Goal: Task Accomplishment & Management: Manage account settings

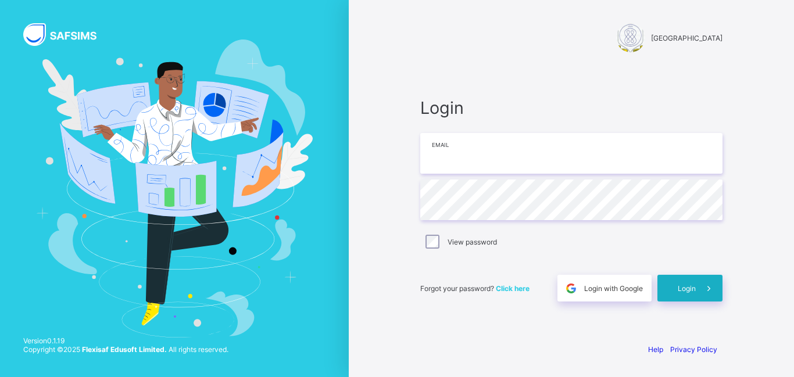
type input "**********"
click at [672, 292] on div "Login" at bounding box center [690, 288] width 65 height 27
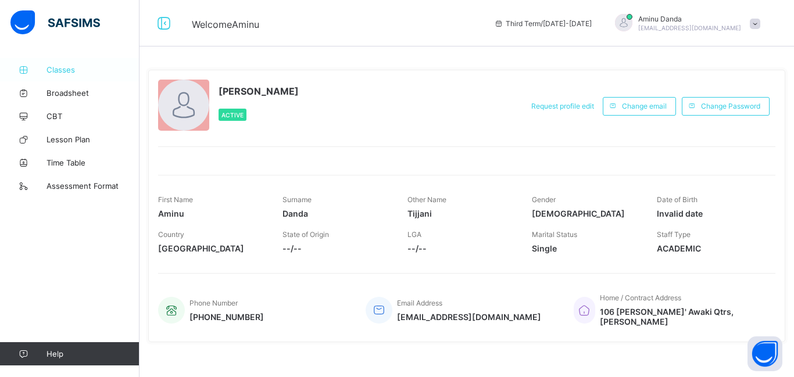
click at [69, 74] on link "Classes" at bounding box center [70, 69] width 140 height 23
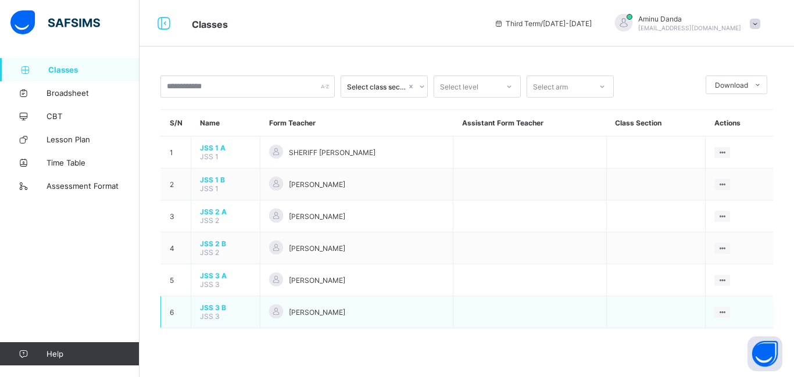
click at [436, 315] on div "[PERSON_NAME]" at bounding box center [356, 313] width 175 height 16
click at [254, 312] on td "JSS 3 B JSS 3" at bounding box center [225, 313] width 69 height 32
click at [272, 312] on div at bounding box center [276, 312] width 14 height 14
click at [167, 31] on icon at bounding box center [164, 23] width 20 height 17
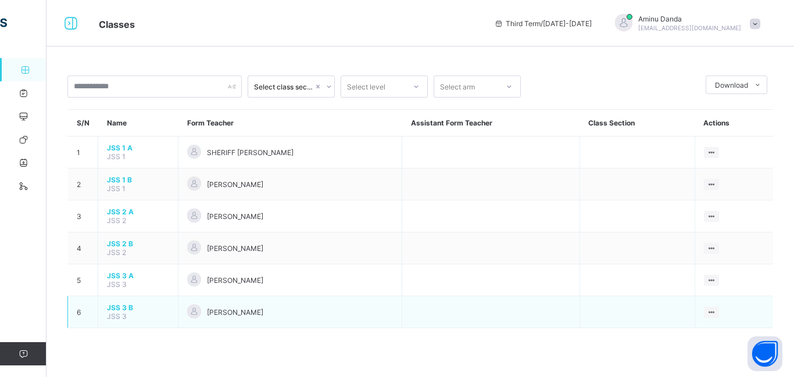
click at [202, 320] on td "[PERSON_NAME]" at bounding box center [291, 313] width 224 height 32
click at [136, 309] on span "JSS 3 B" at bounding box center [138, 308] width 62 height 9
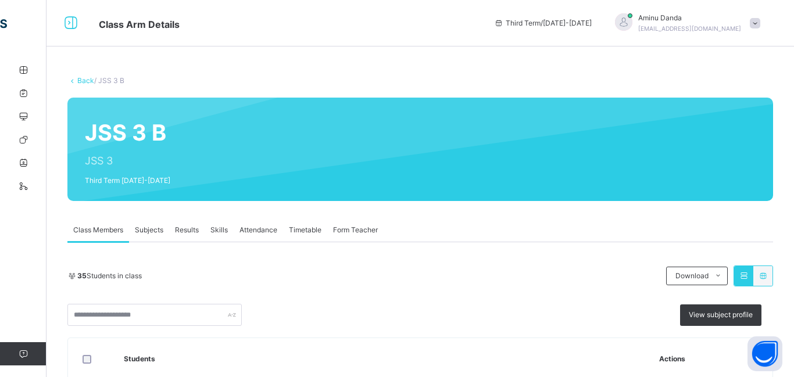
click at [256, 231] on span "Attendance" at bounding box center [259, 230] width 38 height 10
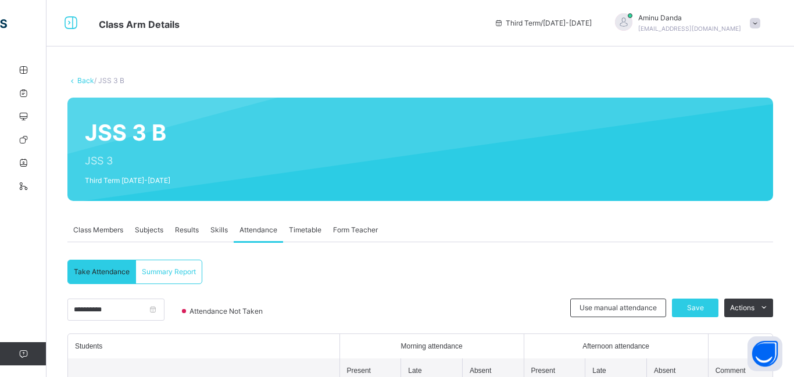
scroll to position [203, 0]
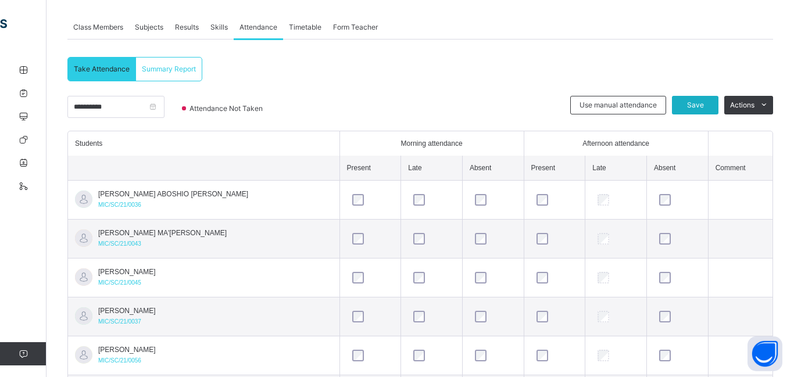
click at [690, 102] on span "Save" at bounding box center [695, 105] width 29 height 10
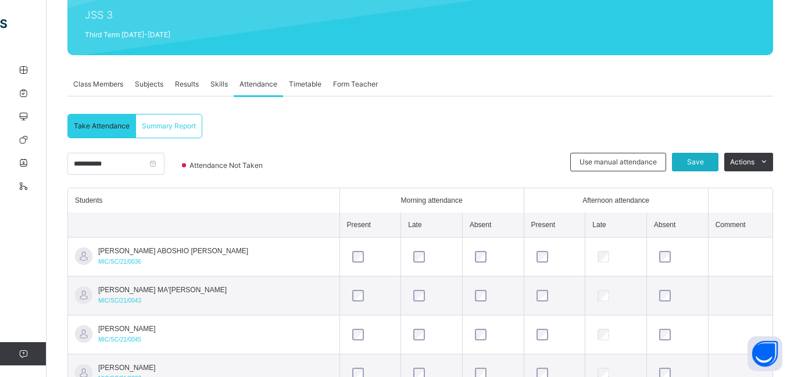
scroll to position [144, 0]
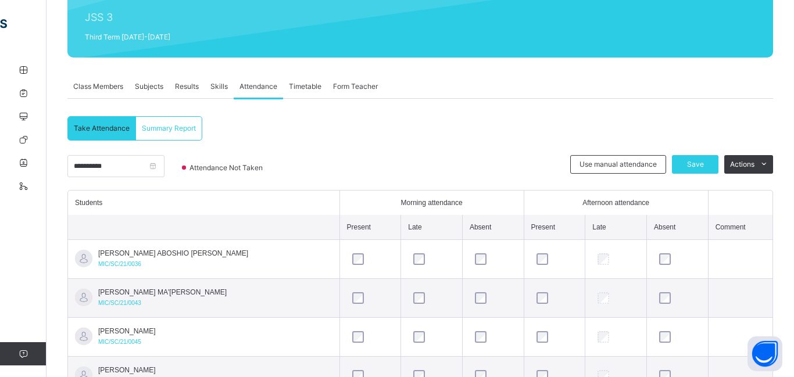
click at [153, 138] on div "Summary Report" at bounding box center [169, 128] width 66 height 23
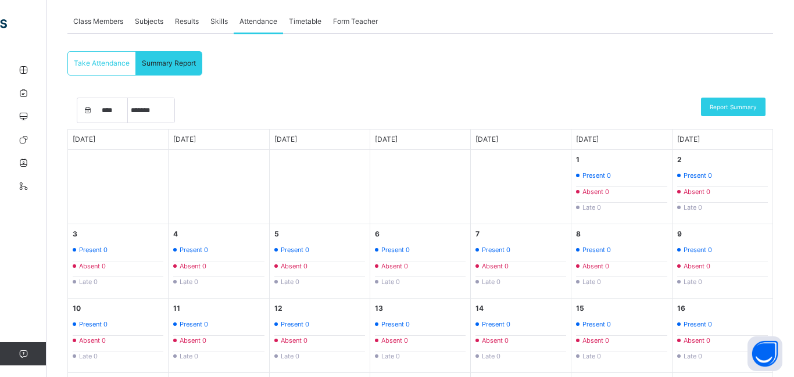
scroll to position [208, 0]
click at [93, 70] on div "Take Attendance" at bounding box center [102, 63] width 68 height 23
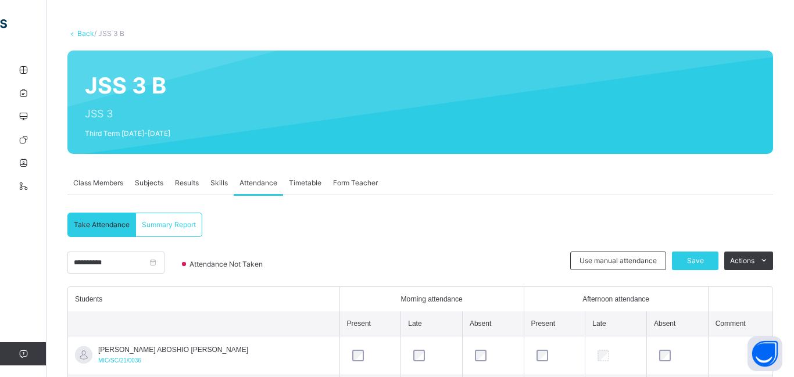
scroll to position [58, 0]
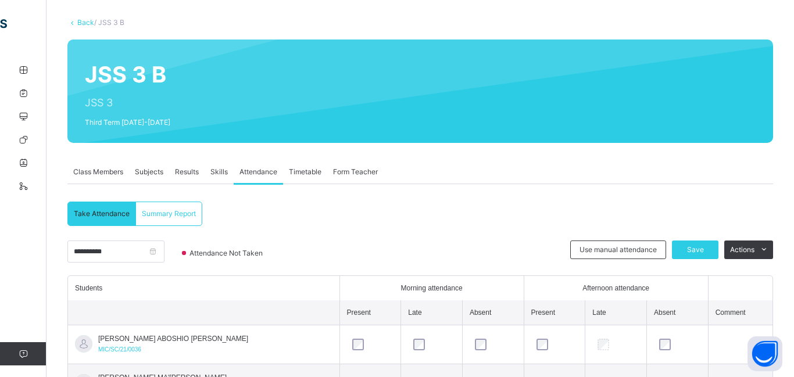
click at [216, 178] on div "Skills" at bounding box center [219, 171] width 29 height 23
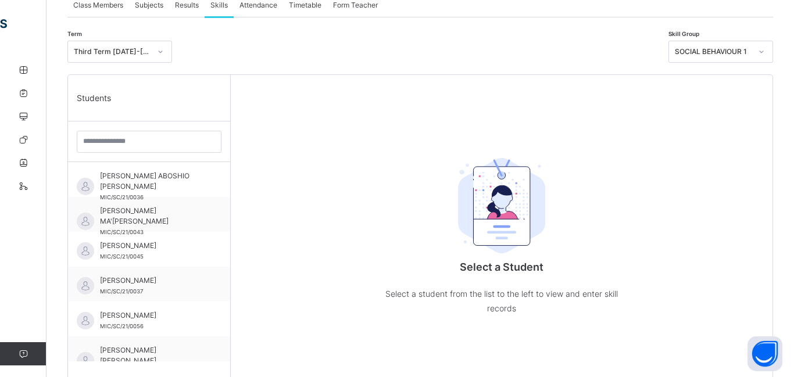
scroll to position [224, 0]
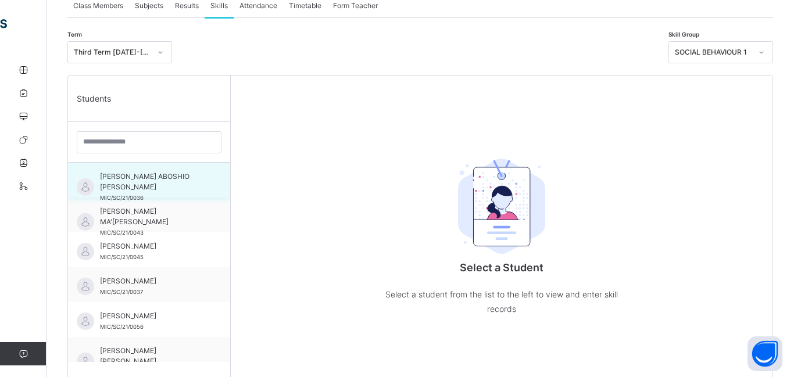
click at [141, 195] on span "MIC/SC/21/0036" at bounding box center [122, 198] width 44 height 6
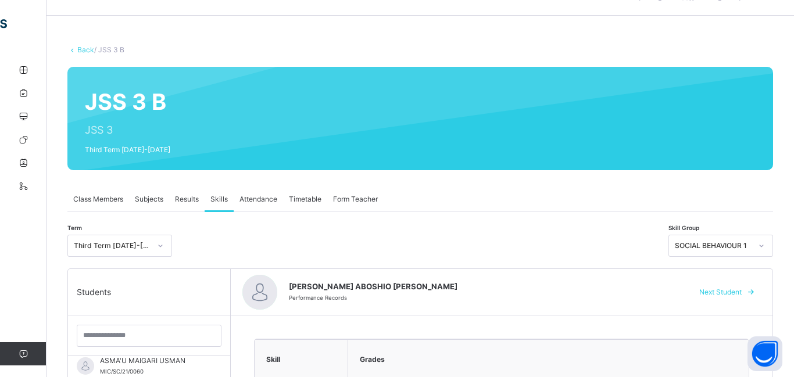
scroll to position [224, 0]
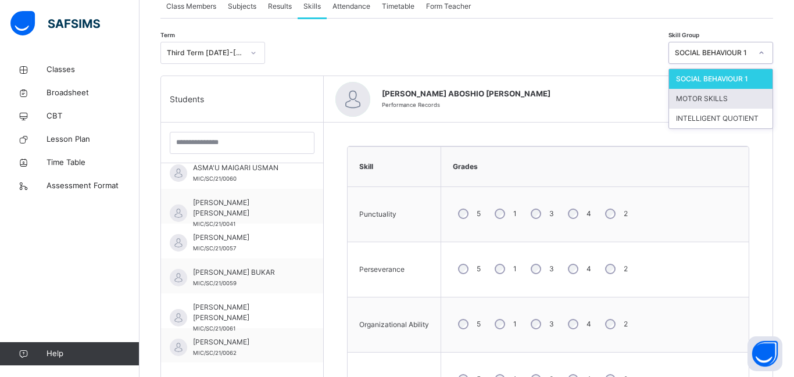
click at [686, 101] on div "MOTOR SKILLS" at bounding box center [721, 99] width 104 height 20
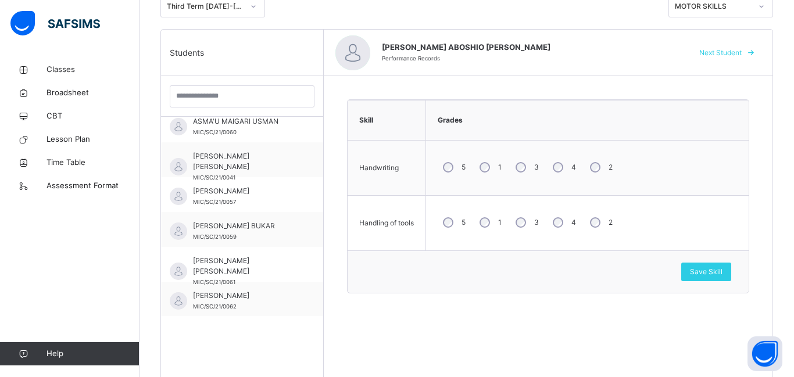
scroll to position [296, 0]
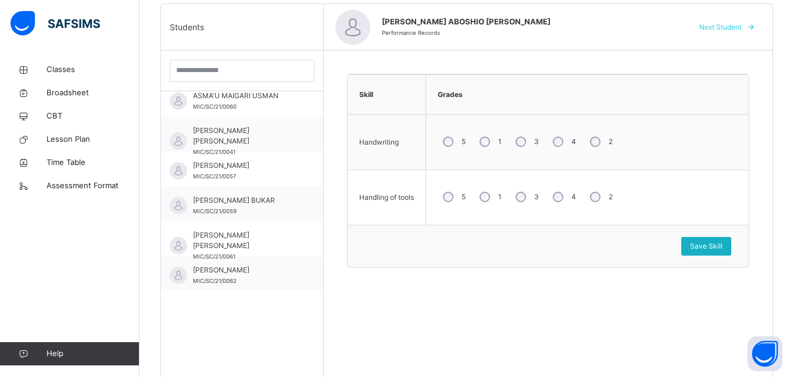
click at [700, 252] on div "Save Skill" at bounding box center [706, 246] width 50 height 19
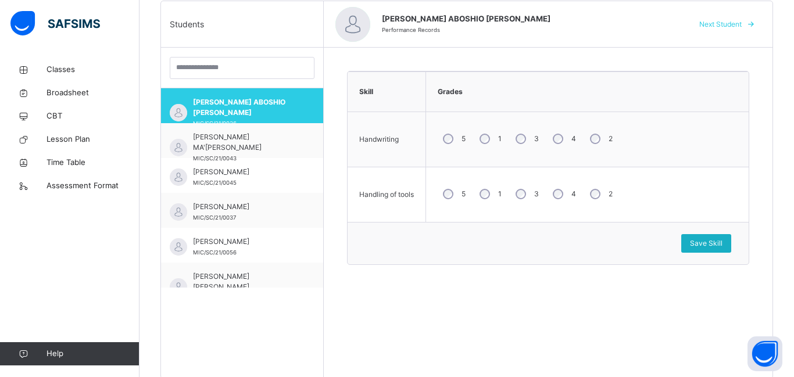
scroll to position [330, 0]
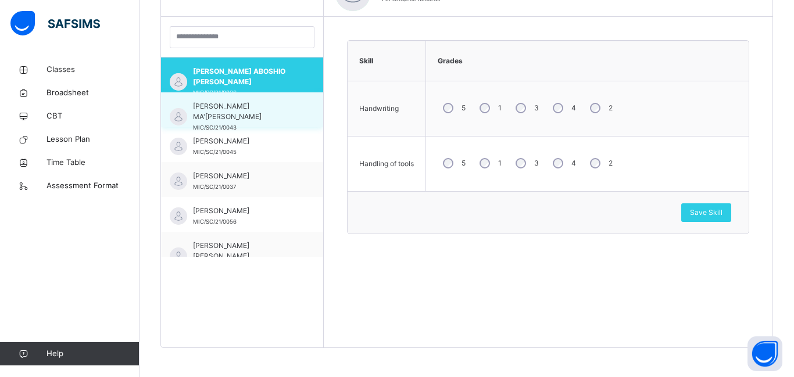
click at [210, 113] on span "ABDULAHAD MA'AJI ABUBAKAR" at bounding box center [245, 111] width 104 height 21
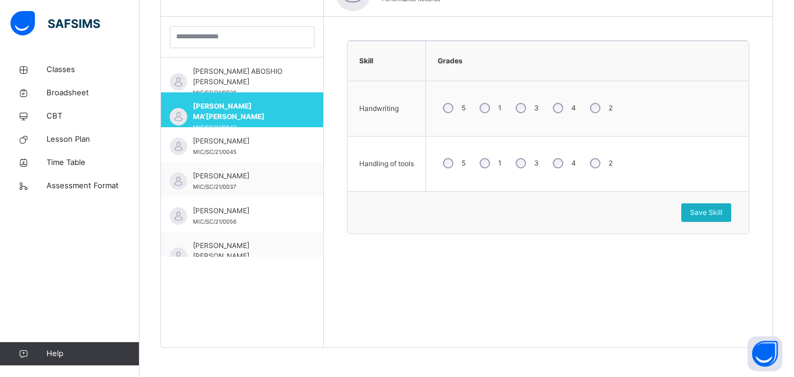
click at [701, 215] on span "Save Skill" at bounding box center [706, 213] width 33 height 10
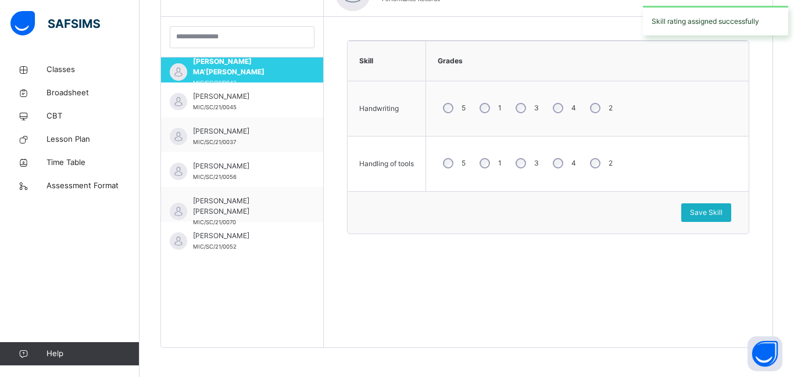
scroll to position [47, 0]
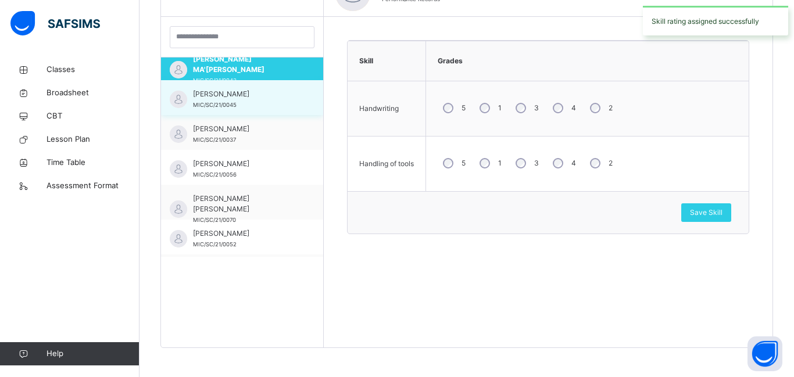
click at [213, 101] on div "AHMAD HARISU MUHAMMAD MIC/SC/21/0045" at bounding box center [245, 99] width 104 height 21
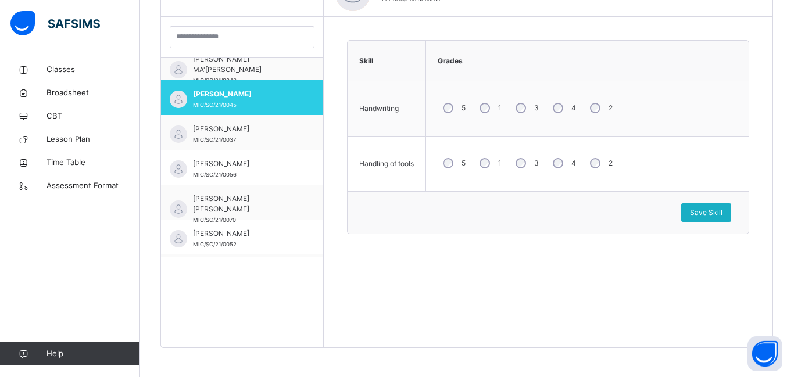
click at [708, 214] on span "Save Skill" at bounding box center [706, 213] width 33 height 10
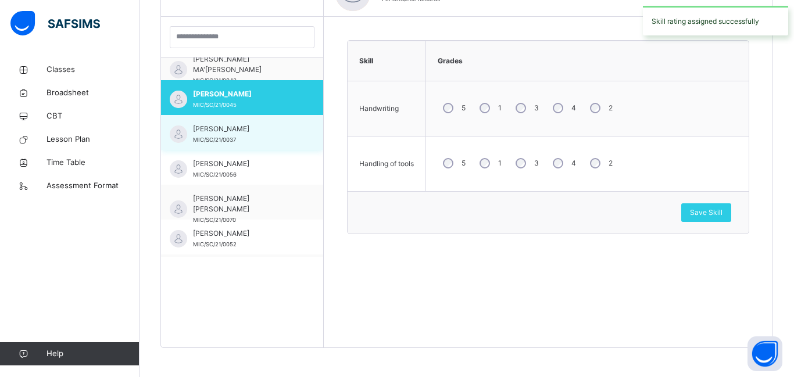
click at [230, 138] on span "MIC/SC/21/0037" at bounding box center [214, 140] width 43 height 6
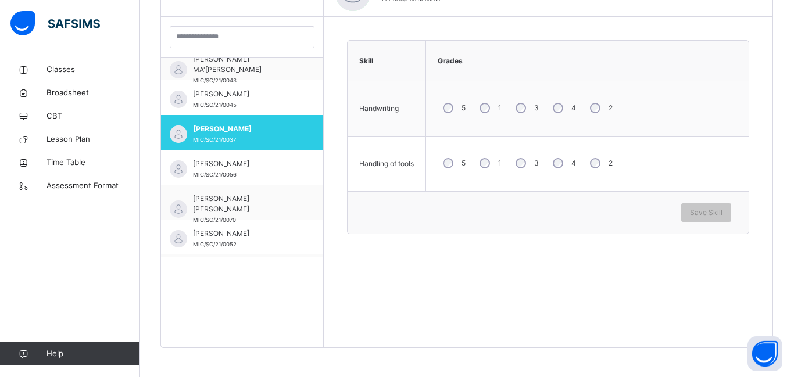
click at [555, 104] on div "4" at bounding box center [563, 108] width 31 height 24
click at [698, 215] on span "Save Skill" at bounding box center [706, 213] width 33 height 10
click at [692, 206] on div "Save Skill" at bounding box center [706, 213] width 50 height 19
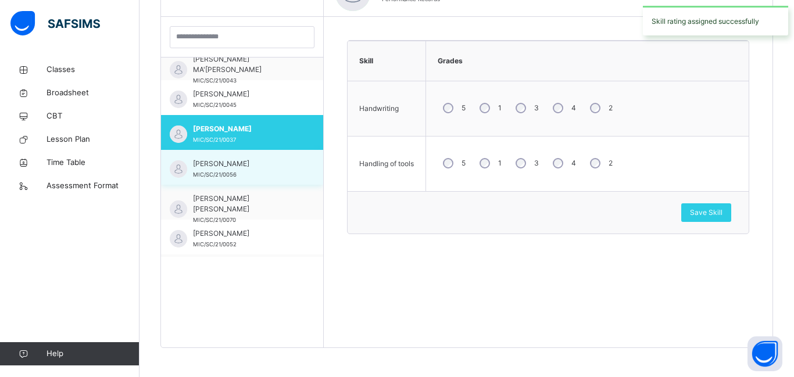
click at [215, 159] on span "AISHA DAHIRU" at bounding box center [245, 164] width 104 height 10
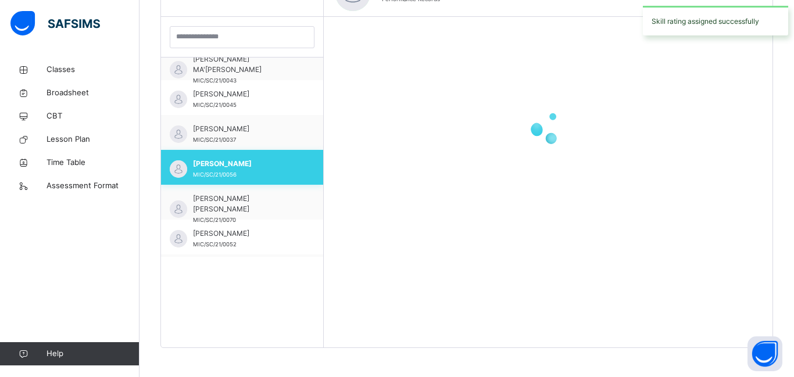
click at [215, 159] on span "AISHA DAHIRU" at bounding box center [245, 164] width 104 height 10
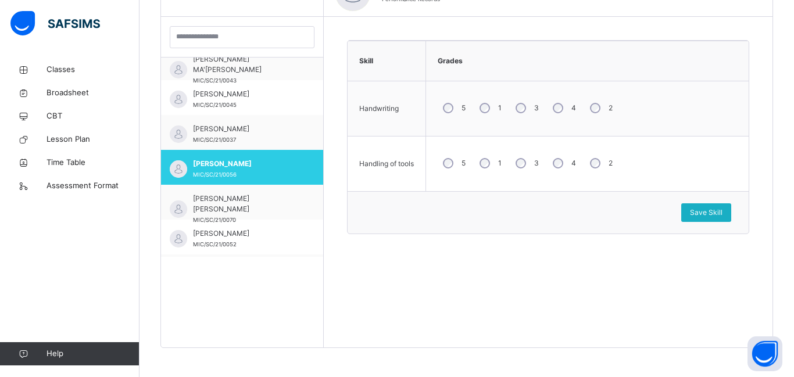
click at [691, 205] on div "Save Skill" at bounding box center [706, 213] width 50 height 19
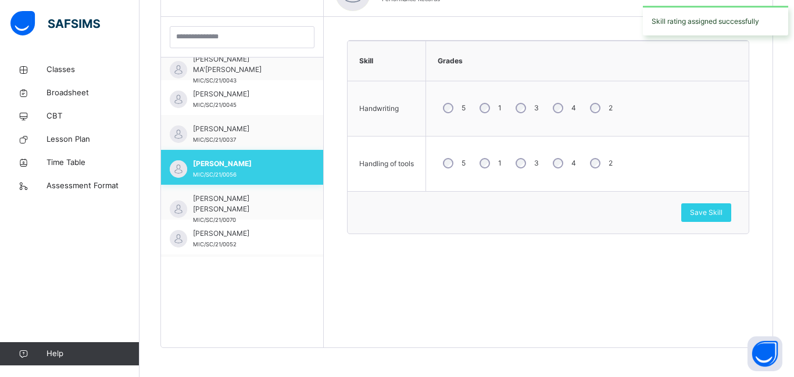
click at [217, 158] on div "AISHA DAHIRU MIC/SC/21/0056" at bounding box center [242, 167] width 162 height 35
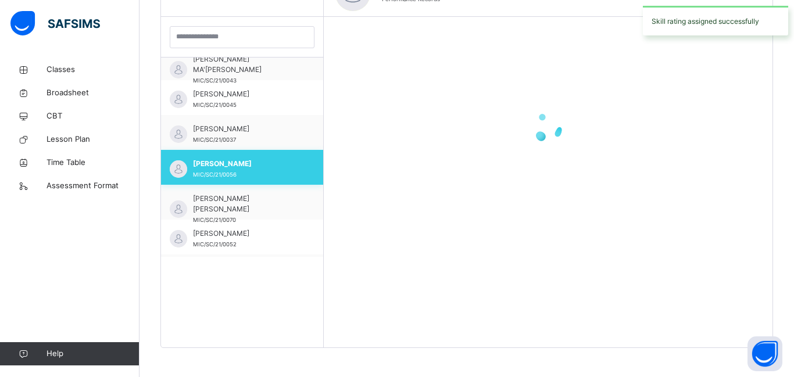
scroll to position [94, 0]
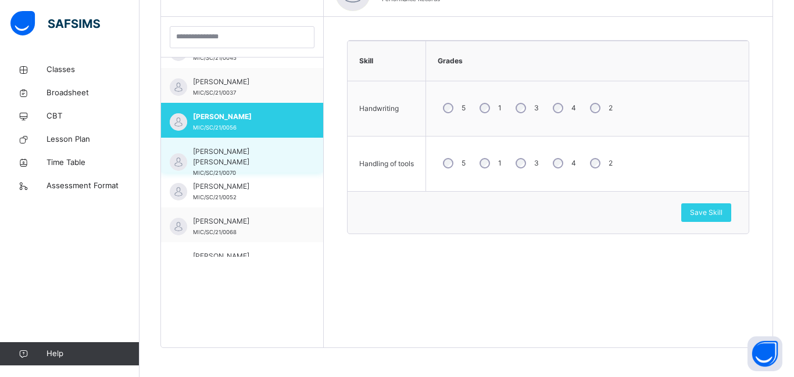
click at [219, 170] on span "MIC/SC/21/0070" at bounding box center [214, 173] width 43 height 6
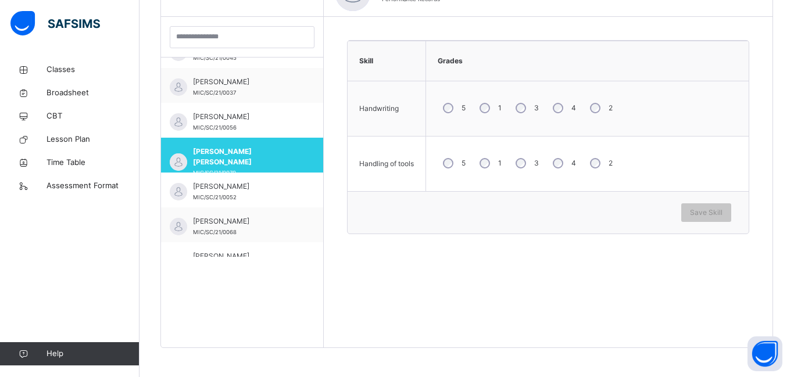
click at [554, 113] on div "4" at bounding box center [563, 108] width 31 height 24
click at [441, 158] on div "5" at bounding box center [453, 163] width 31 height 24
click at [687, 213] on div "Save Skill" at bounding box center [706, 213] width 50 height 19
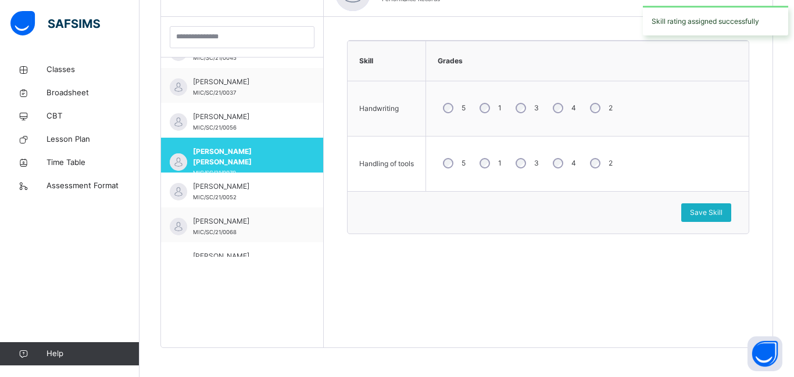
click at [700, 212] on span "Save Skill" at bounding box center [706, 213] width 33 height 10
click at [707, 217] on span "Save Skill" at bounding box center [706, 213] width 33 height 10
click at [698, 211] on span "Save Skill" at bounding box center [706, 213] width 33 height 10
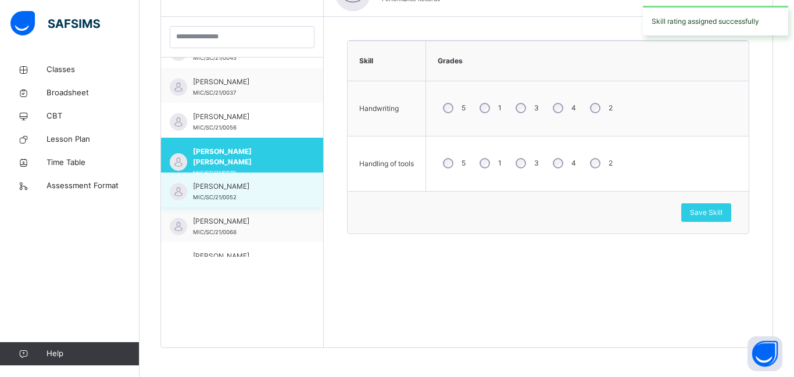
click at [222, 194] on span "MIC/SC/21/0052" at bounding box center [215, 197] width 44 height 6
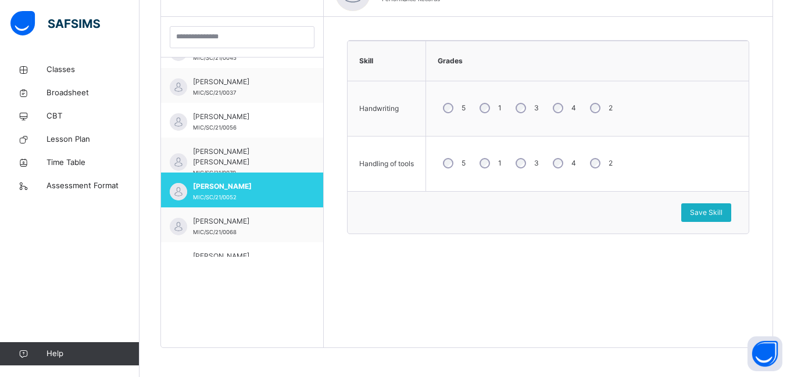
click at [694, 218] on div "Save Skill" at bounding box center [706, 213] width 50 height 19
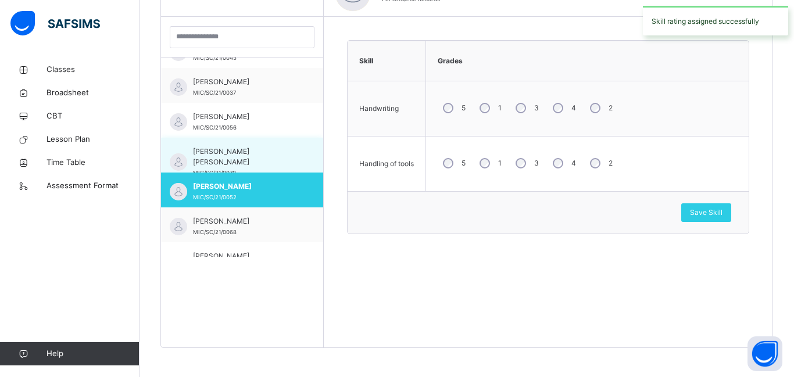
click at [216, 151] on span "AISHA ABUBAKAR BASHIR" at bounding box center [245, 157] width 104 height 21
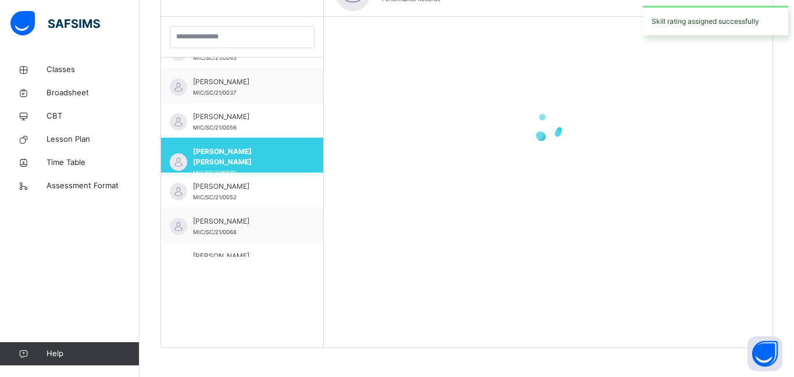
scroll to position [167, 0]
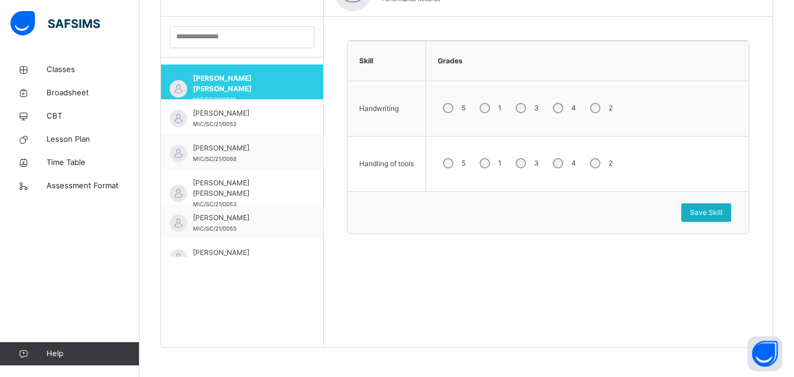
click at [701, 220] on div "Save Skill" at bounding box center [706, 213] width 50 height 19
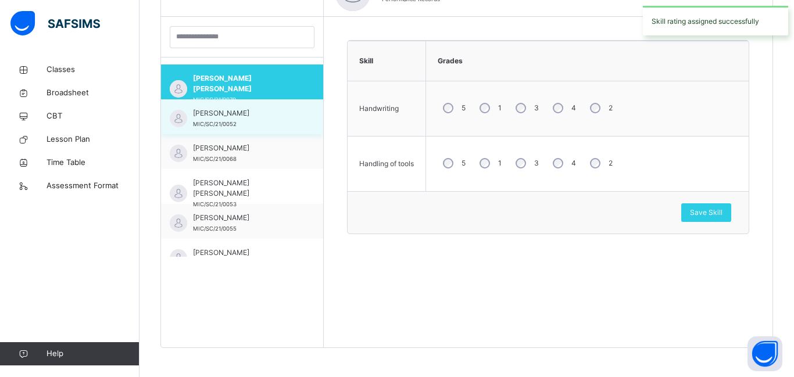
click at [219, 119] on div "AISHA ALIYU ADAMU MIC/SC/21/0052" at bounding box center [245, 118] width 104 height 21
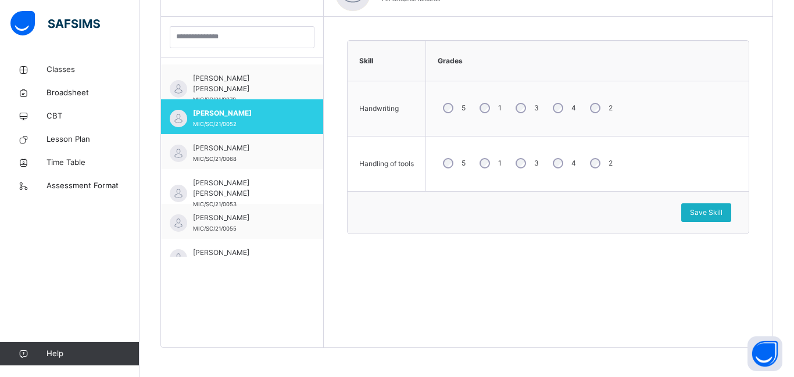
click at [697, 218] on div "Save Skill" at bounding box center [706, 213] width 50 height 19
click at [706, 208] on span "Save Skill" at bounding box center [706, 213] width 33 height 10
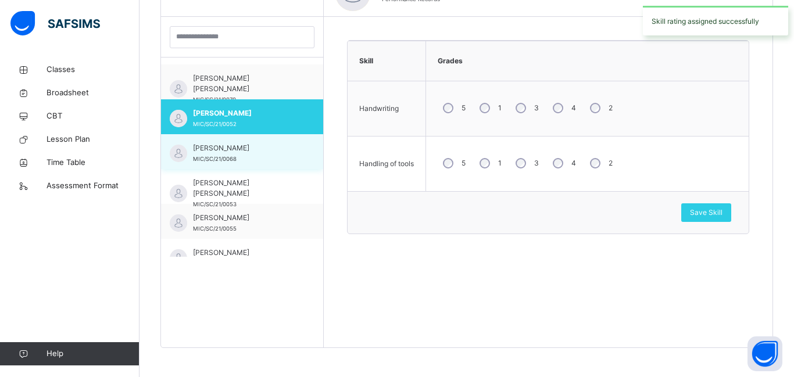
click at [238, 163] on div "AISHA GARBA AHMAD MIC/SC/21/0068" at bounding box center [245, 153] width 104 height 21
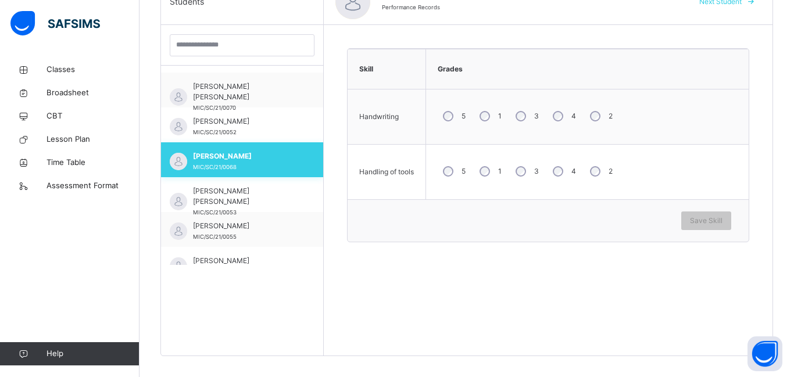
scroll to position [330, 0]
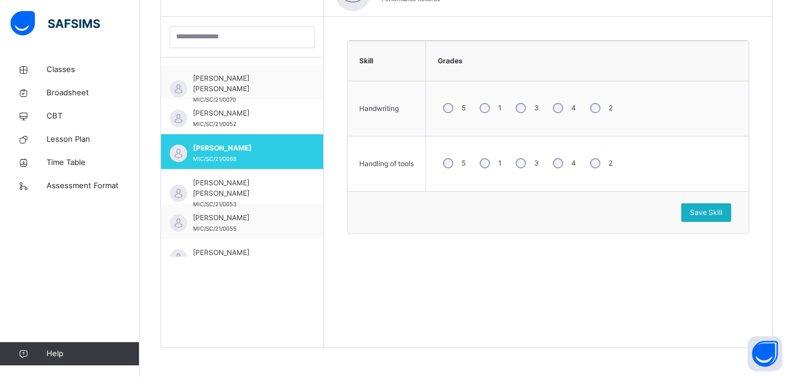
click at [694, 208] on span "Save Skill" at bounding box center [706, 213] width 33 height 10
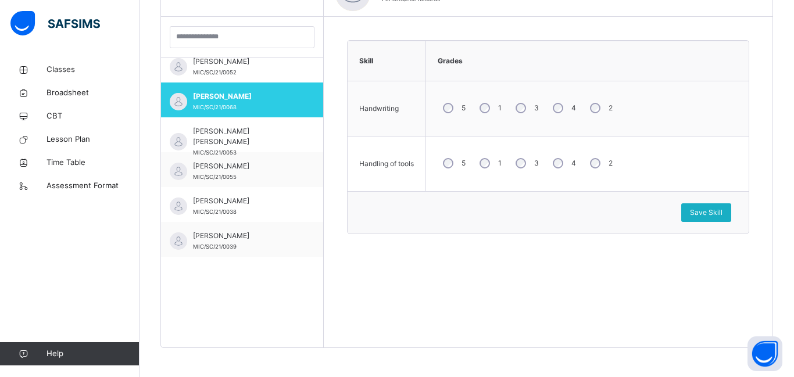
scroll to position [219, 0]
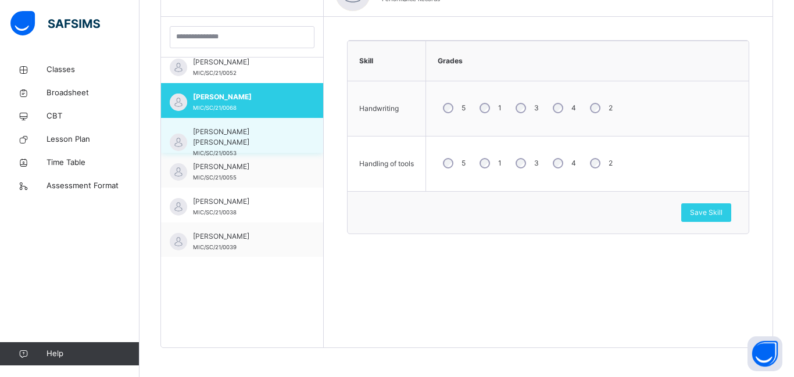
click at [216, 137] on span "AISHA MUHAMMAD ADAM" at bounding box center [245, 137] width 104 height 21
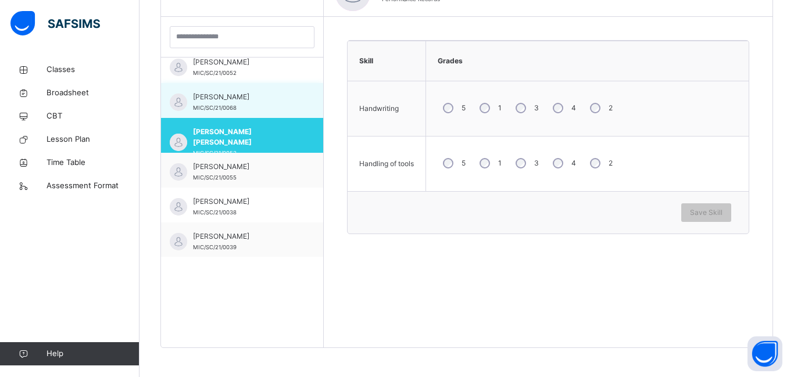
click at [224, 96] on span "AISHA GARBA AHMAD" at bounding box center [245, 97] width 104 height 10
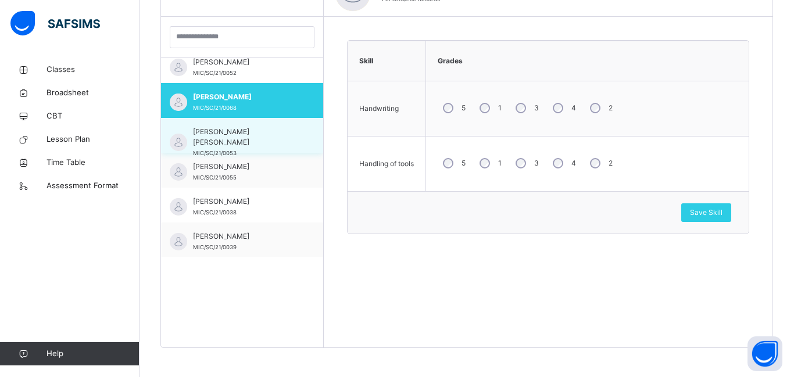
click at [217, 150] on span "MIC/SC/21/0053" at bounding box center [215, 153] width 44 height 6
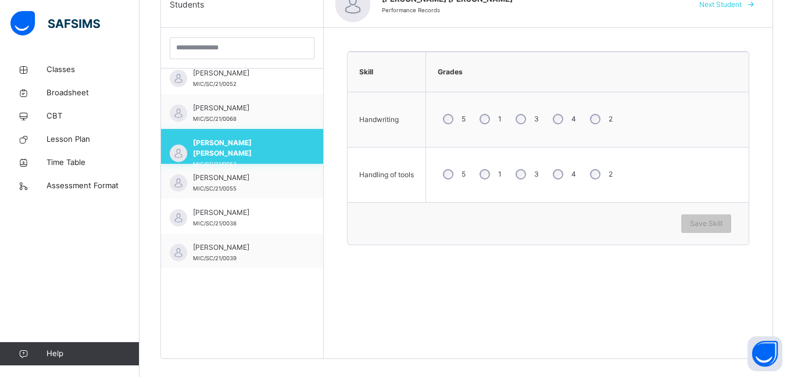
scroll to position [312, 0]
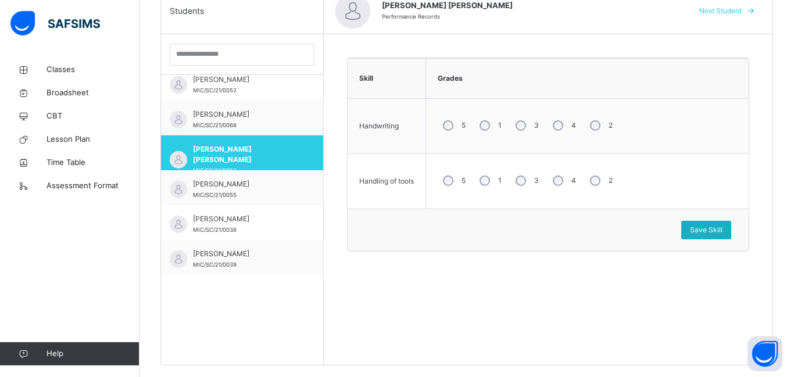
click at [697, 233] on span "Save Skill" at bounding box center [706, 230] width 33 height 10
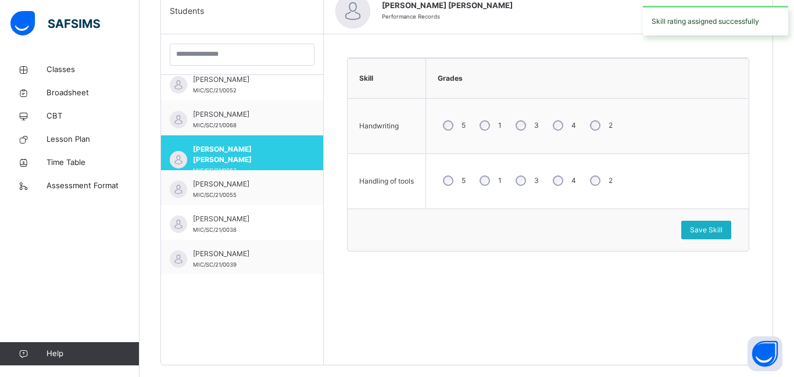
scroll to position [330, 0]
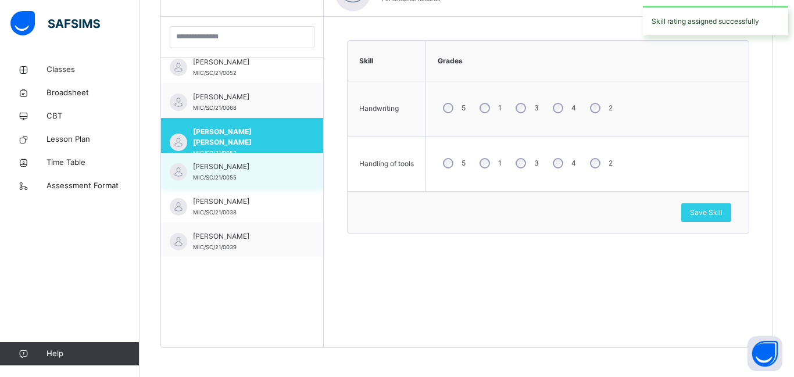
click at [213, 176] on span "MIC/SC/21/0055" at bounding box center [215, 177] width 44 height 6
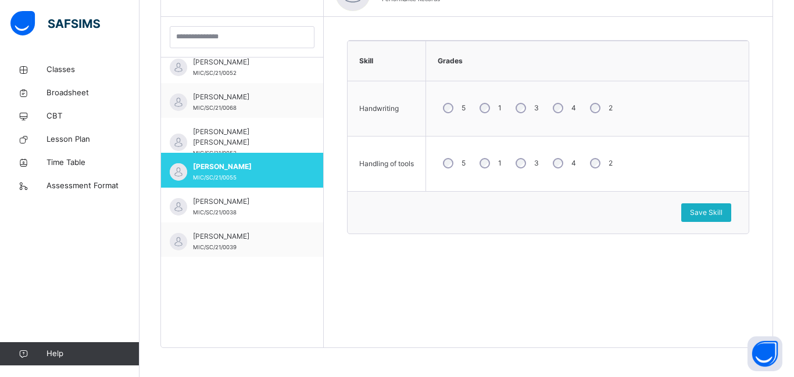
click at [701, 213] on span "Save Skill" at bounding box center [706, 213] width 33 height 10
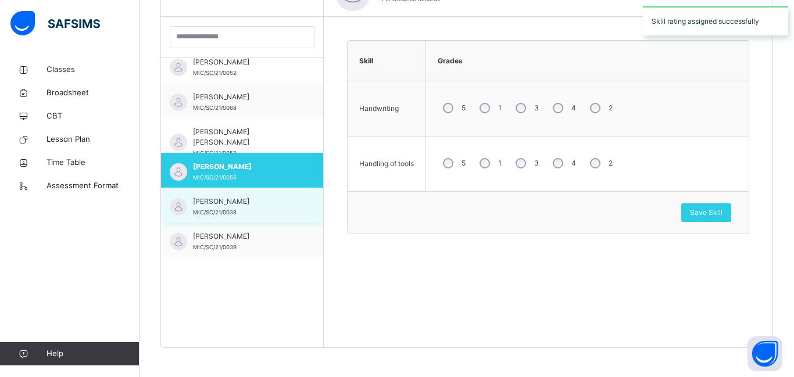
click at [225, 208] on div "ALIYU MUAZU MUHAMMAD MIC/SC/21/0038" at bounding box center [245, 207] width 104 height 21
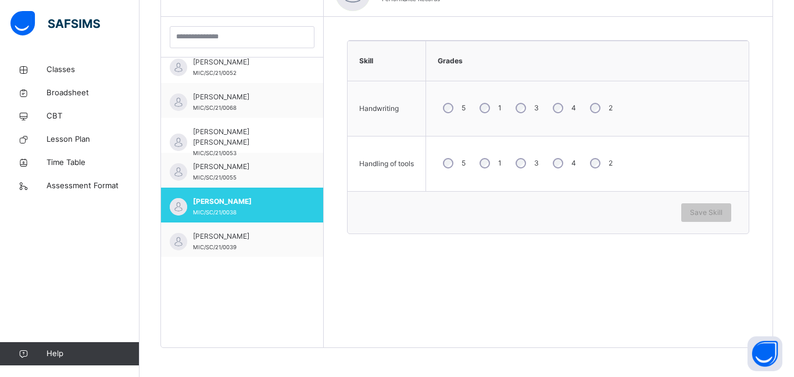
click at [433, 171] on div "5 1 3 4 2" at bounding box center [587, 163] width 311 height 42
click at [694, 220] on div "Save Skill" at bounding box center [706, 213] width 50 height 19
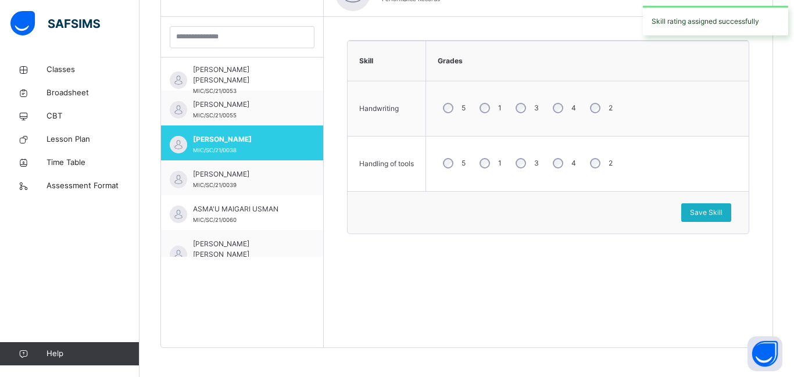
scroll to position [328, 0]
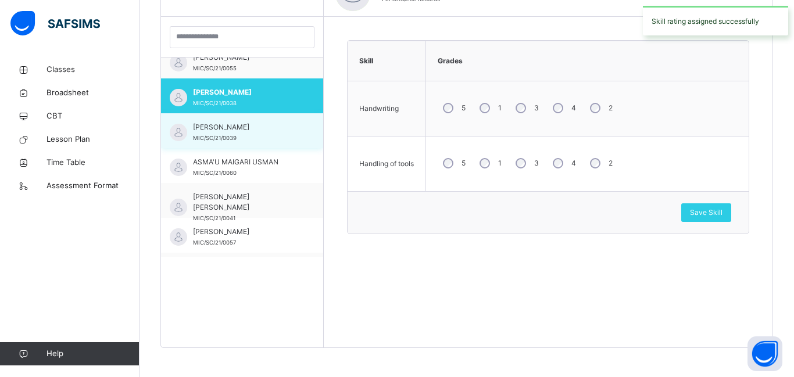
click at [216, 140] on span "MIC/SC/21/0039" at bounding box center [215, 138] width 44 height 6
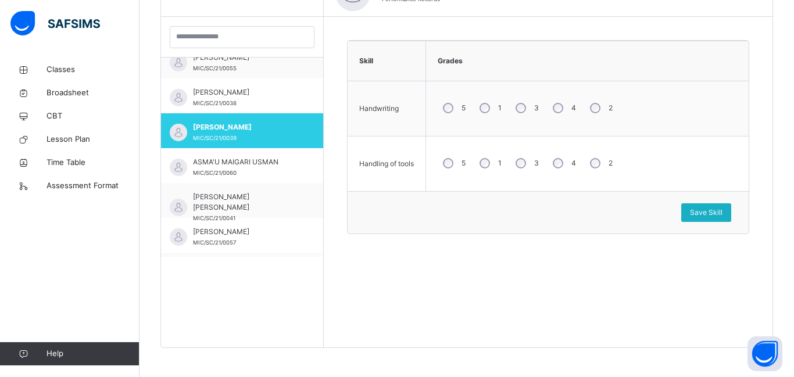
click at [708, 217] on span "Save Skill" at bounding box center [706, 213] width 33 height 10
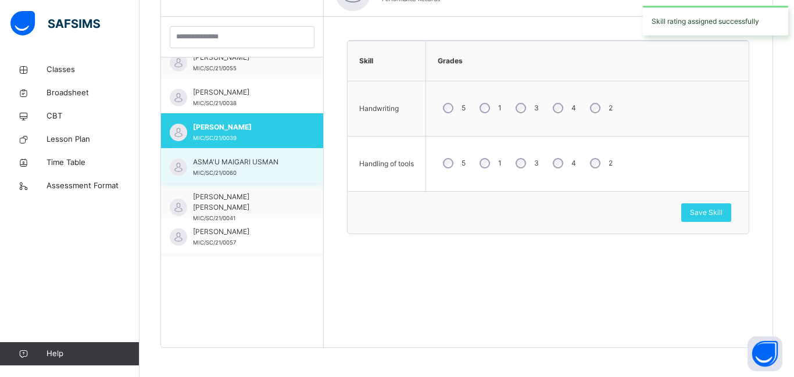
click at [215, 163] on span "ASMA'U MAIGARI USMAN" at bounding box center [245, 162] width 104 height 10
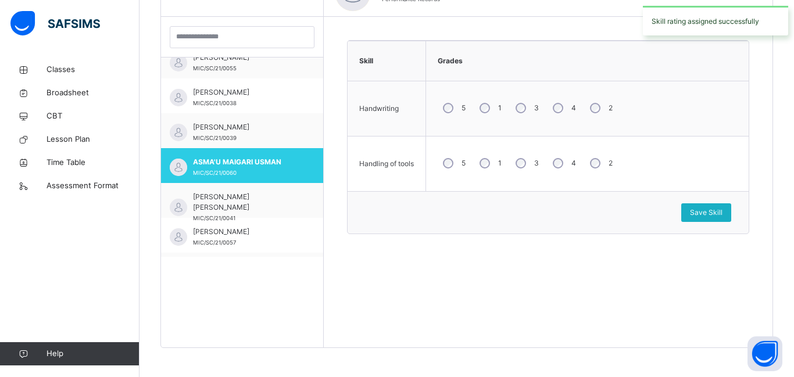
click at [708, 210] on span "Save Skill" at bounding box center [706, 213] width 33 height 10
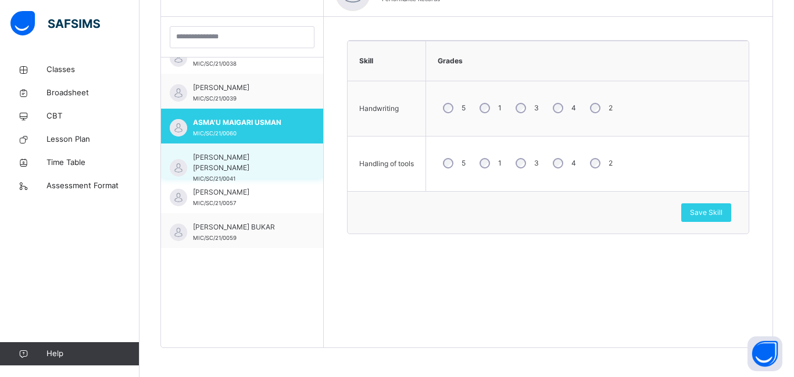
click at [226, 176] on span "MIC/SC/21/0041" at bounding box center [214, 179] width 42 height 6
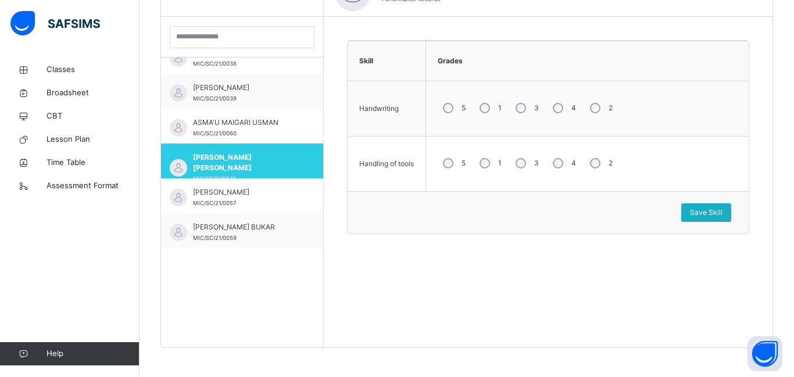
click at [703, 217] on span "Save Skill" at bounding box center [706, 213] width 33 height 10
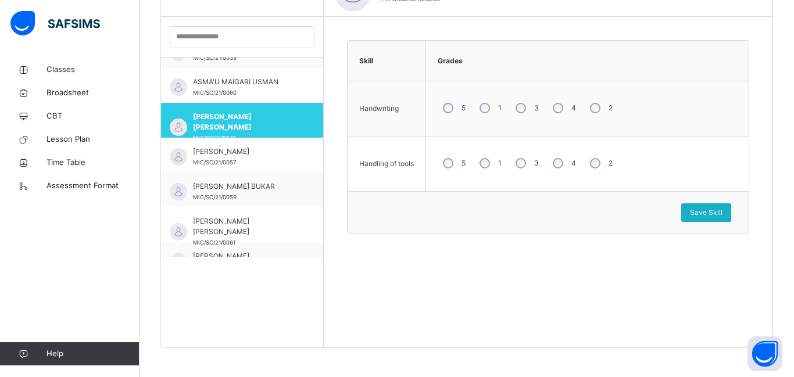
scroll to position [412, 0]
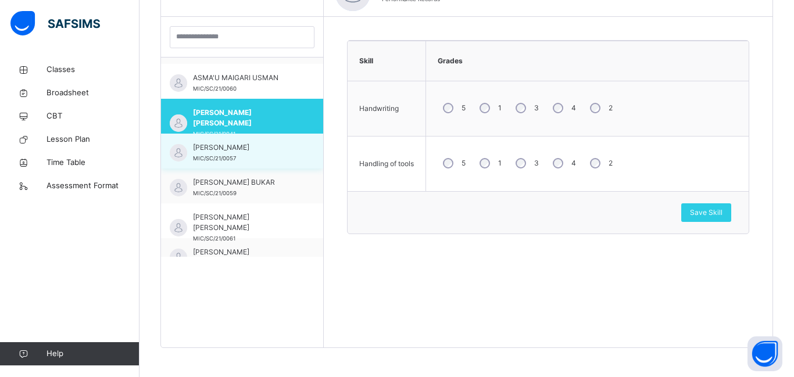
click at [209, 157] on span "MIC/SC/21/0057" at bounding box center [214, 158] width 43 height 6
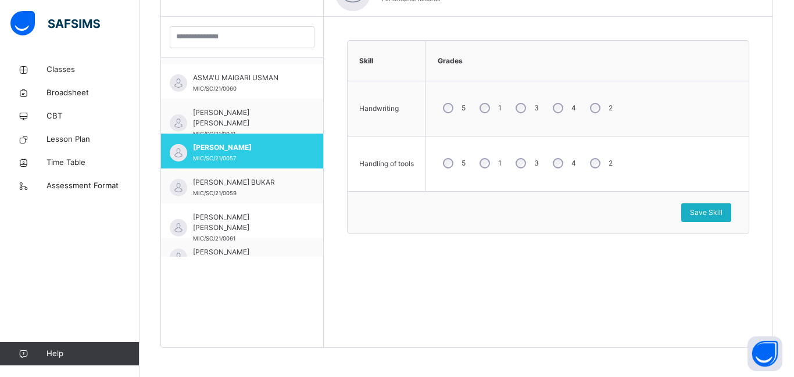
click at [706, 213] on span "Save Skill" at bounding box center [706, 213] width 33 height 10
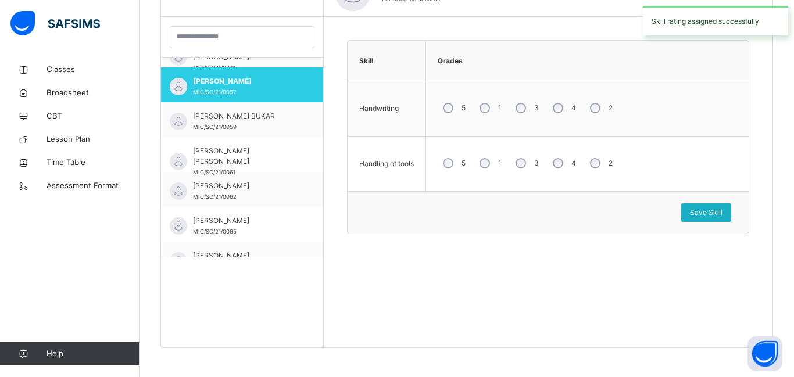
scroll to position [483, 0]
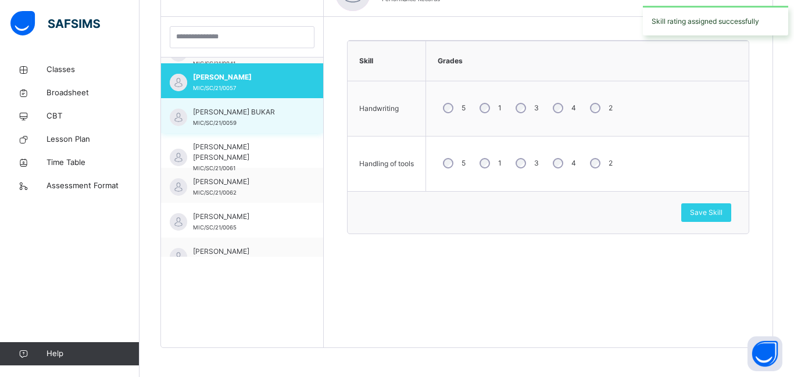
click at [213, 118] on div "FATIMA GALADIMA BUKAR MIC/SC/21/0059" at bounding box center [245, 117] width 104 height 21
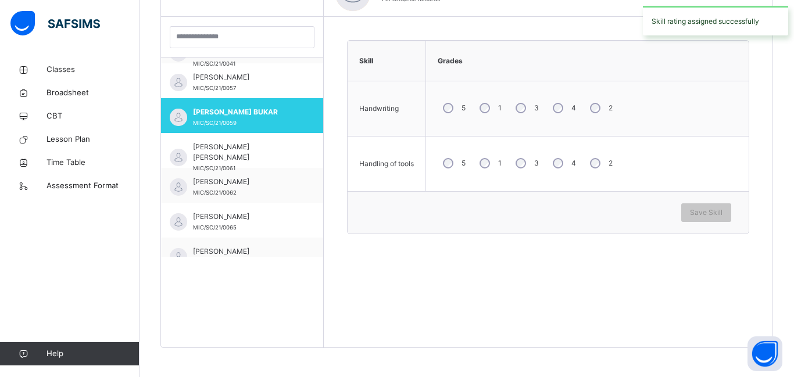
click at [555, 112] on div "4" at bounding box center [563, 108] width 31 height 24
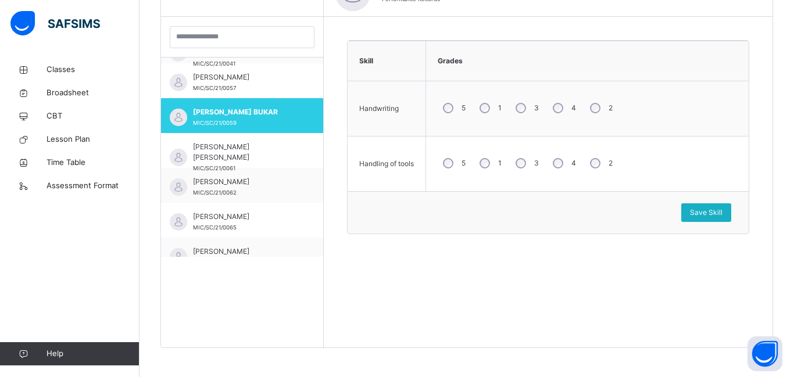
click at [708, 216] on span "Save Skill" at bounding box center [706, 213] width 33 height 10
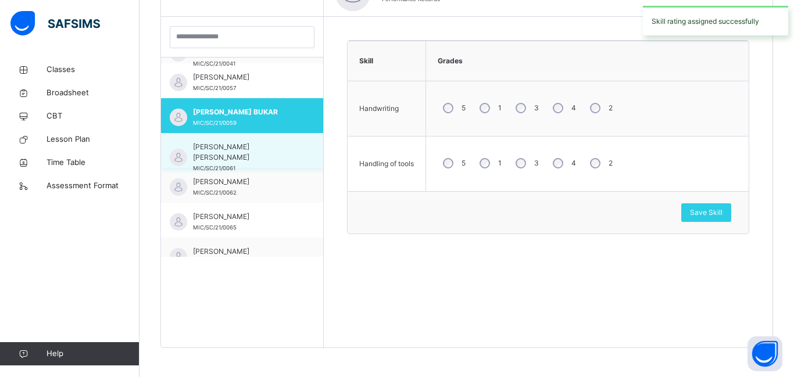
click at [214, 160] on span "FATIMA MUHAMMAD MUKHTAR" at bounding box center [245, 152] width 104 height 21
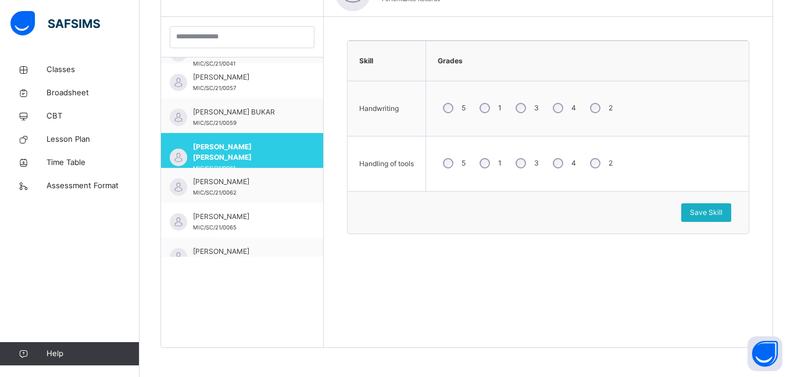
click at [701, 219] on div "Save Skill" at bounding box center [706, 213] width 50 height 19
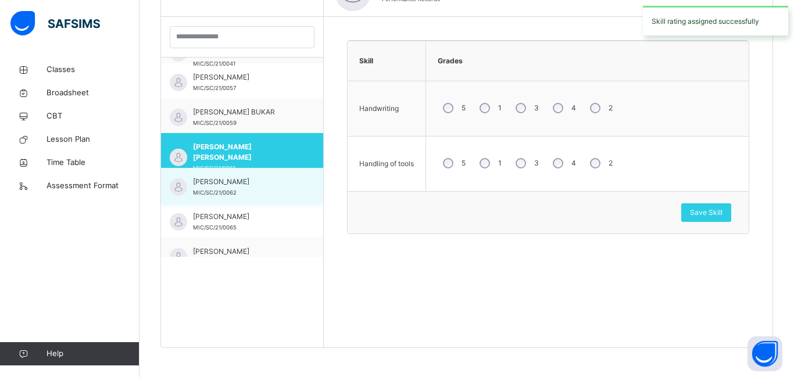
click at [228, 190] on span "MIC/SC/21/0062" at bounding box center [215, 193] width 44 height 6
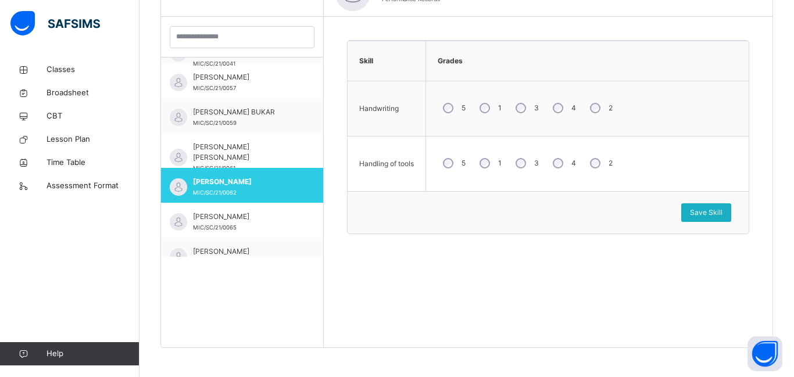
click at [711, 219] on div "Save Skill" at bounding box center [706, 213] width 50 height 19
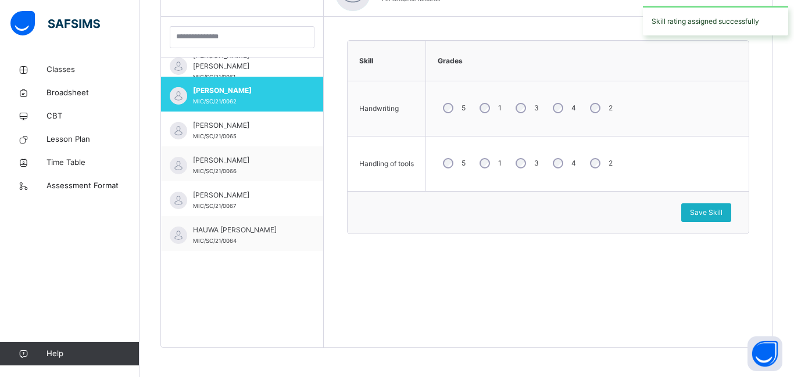
scroll to position [576, 0]
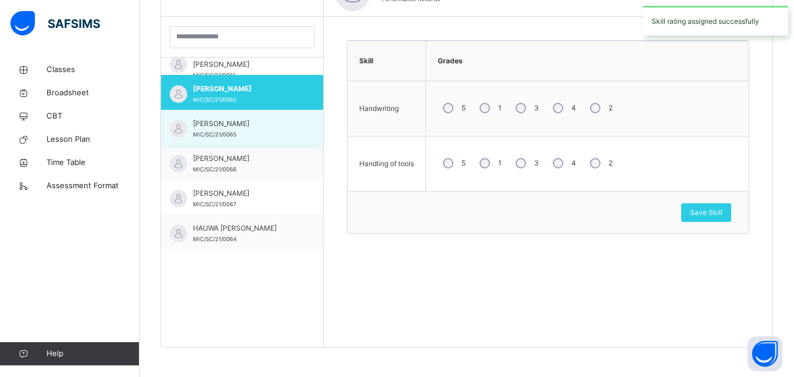
click at [220, 134] on span "MIC/SC/21/0065" at bounding box center [215, 134] width 44 height 6
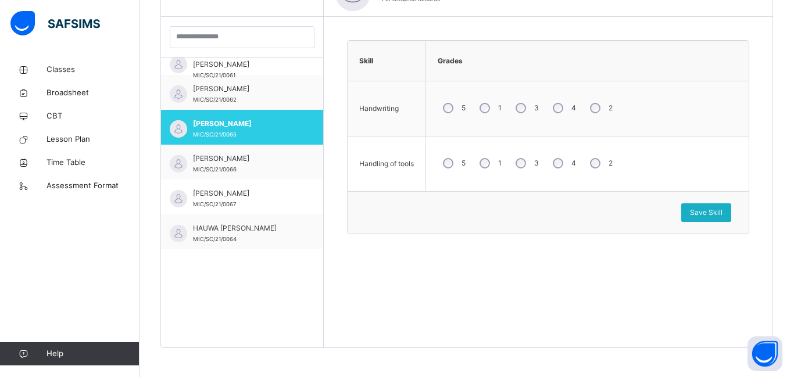
click at [706, 218] on div "Save Skill" at bounding box center [706, 213] width 50 height 19
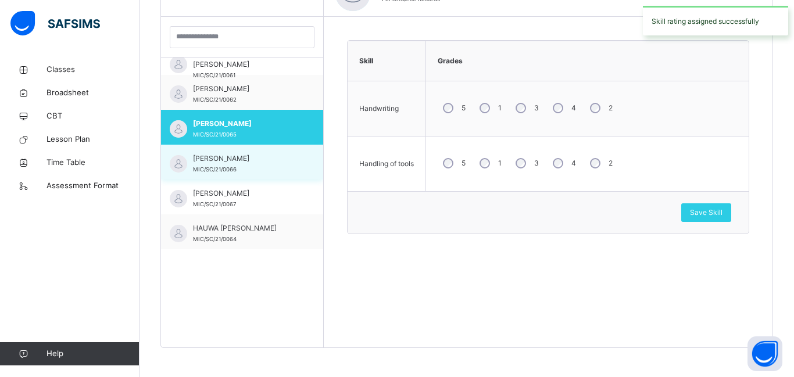
click at [221, 171] on span "MIC/SC/21/0066" at bounding box center [215, 169] width 44 height 6
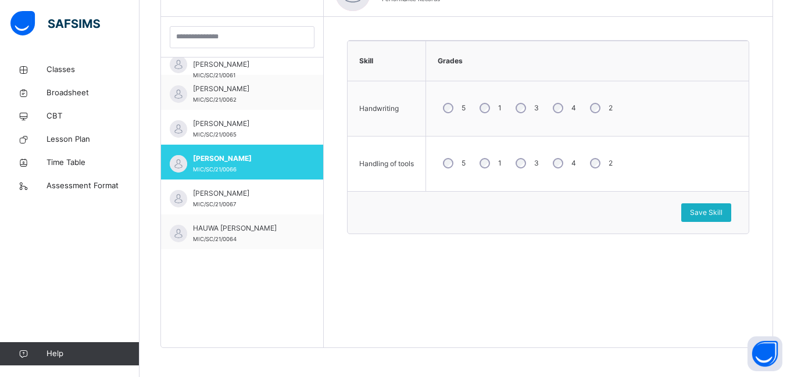
click at [710, 219] on div "Save Skill" at bounding box center [706, 213] width 50 height 19
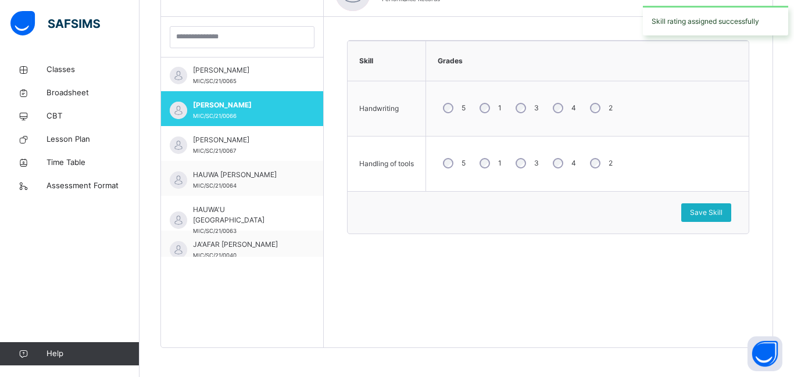
scroll to position [630, 0]
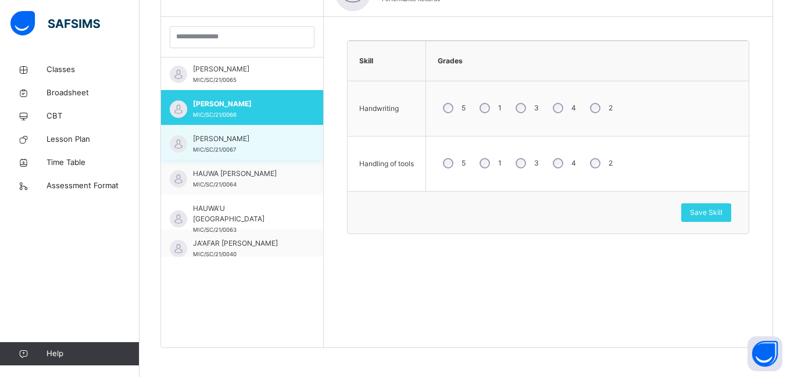
click at [216, 144] on span "HALIMA SHARIFF USMAN" at bounding box center [245, 139] width 104 height 10
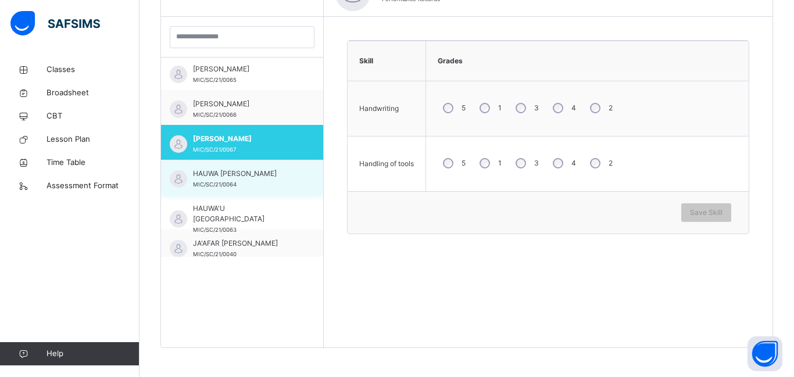
click at [215, 185] on span "MIC/SC/21/0064" at bounding box center [215, 184] width 44 height 6
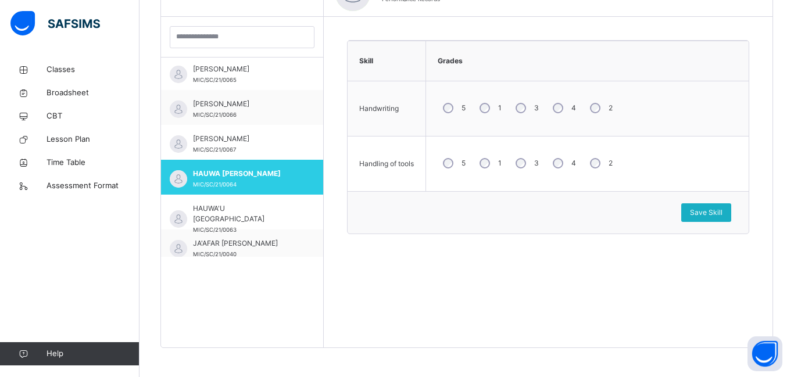
click at [705, 213] on span "Save Skill" at bounding box center [706, 213] width 33 height 10
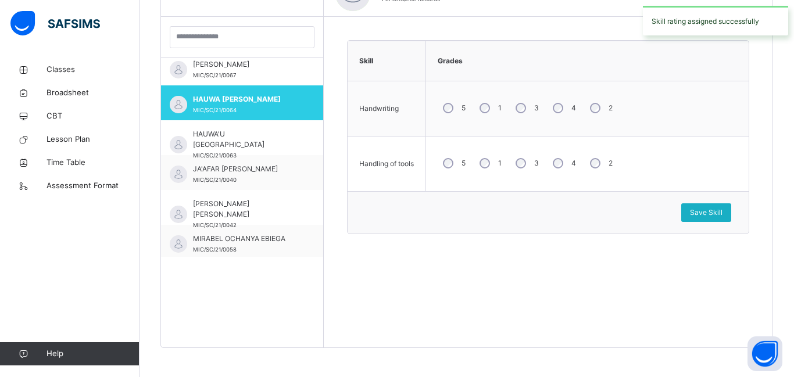
scroll to position [719, 0]
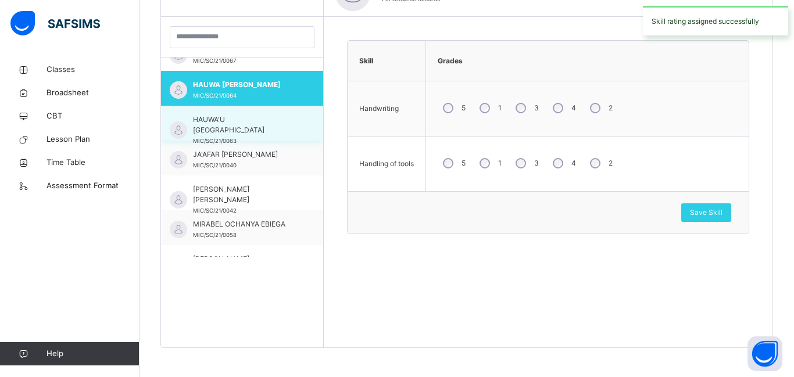
click at [208, 123] on span "HAUWA'U NURUDDEEN" at bounding box center [245, 125] width 104 height 21
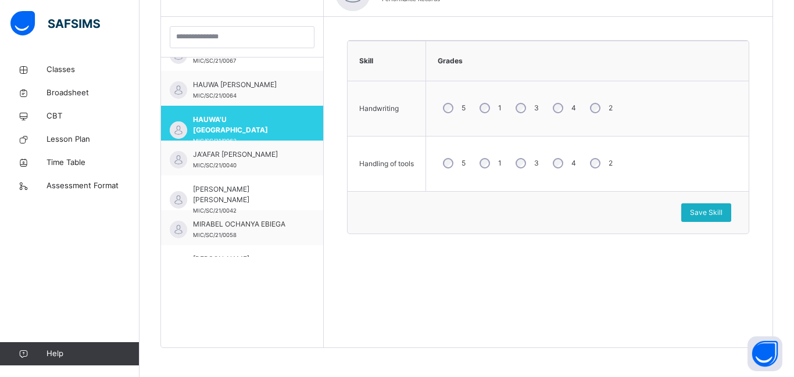
click at [702, 216] on span "Save Skill" at bounding box center [706, 213] width 33 height 10
click at [697, 213] on span "Save Skill" at bounding box center [706, 213] width 33 height 10
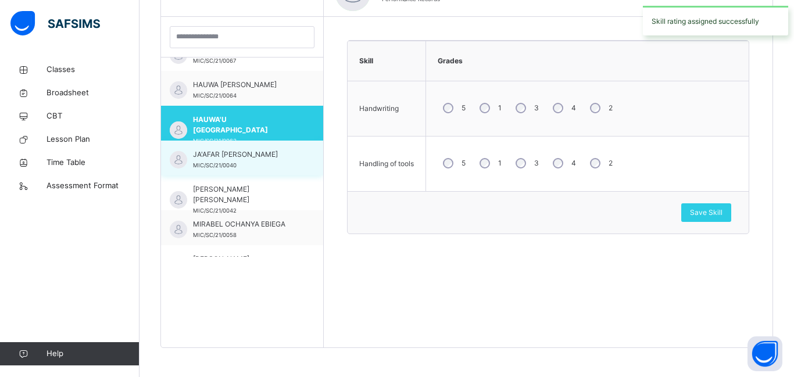
click at [219, 161] on div "JA'AFAR ALI BABAGANA MIC/SC/21/0040" at bounding box center [245, 159] width 104 height 21
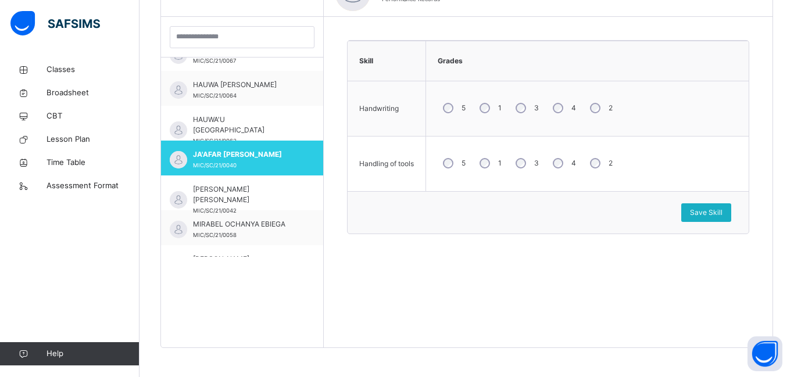
click at [706, 208] on span "Save Skill" at bounding box center [706, 213] width 33 height 10
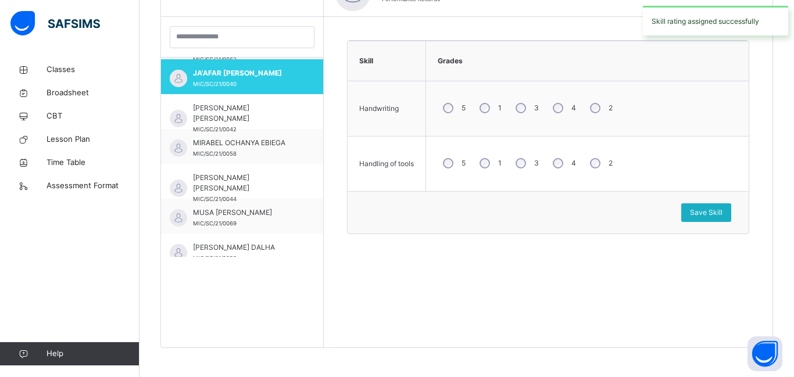
scroll to position [805, 0]
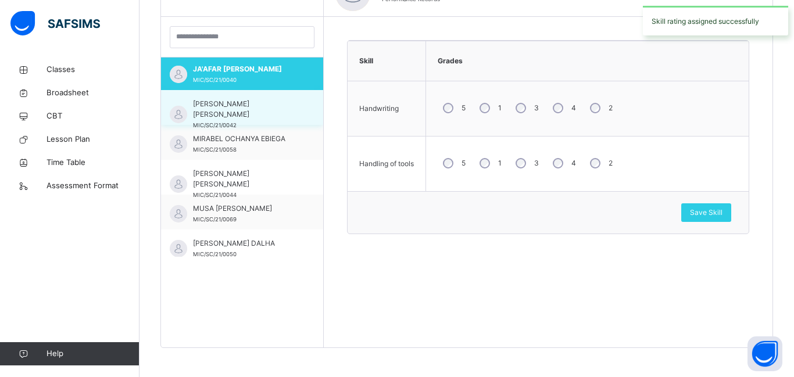
click at [212, 111] on div "KHALIL ADAM KABIR MIC/SC/21/0042" at bounding box center [245, 114] width 104 height 31
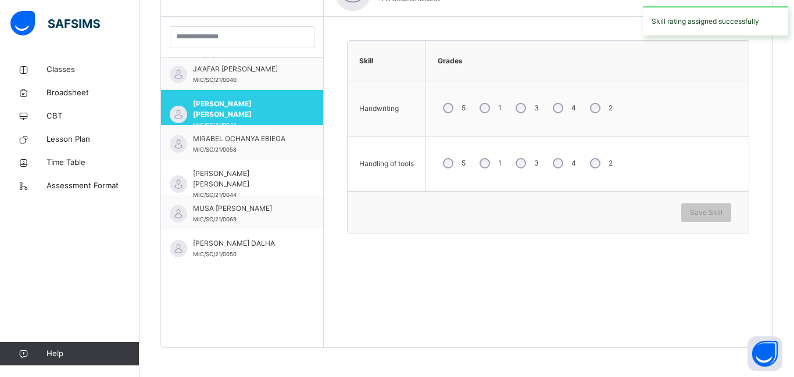
click at [445, 167] on div "5" at bounding box center [453, 163] width 31 height 24
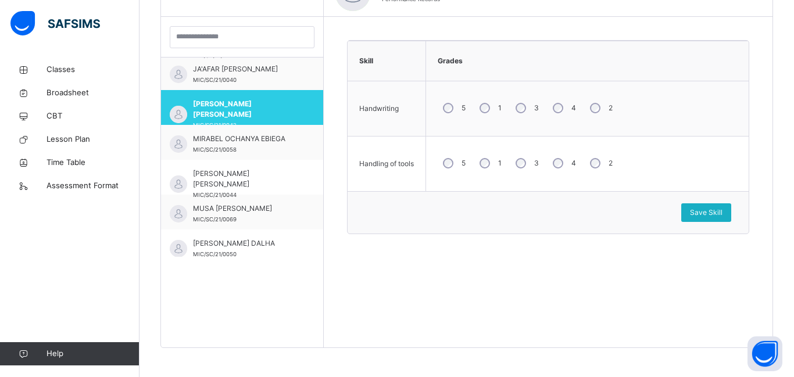
click at [707, 216] on span "Save Skill" at bounding box center [706, 213] width 33 height 10
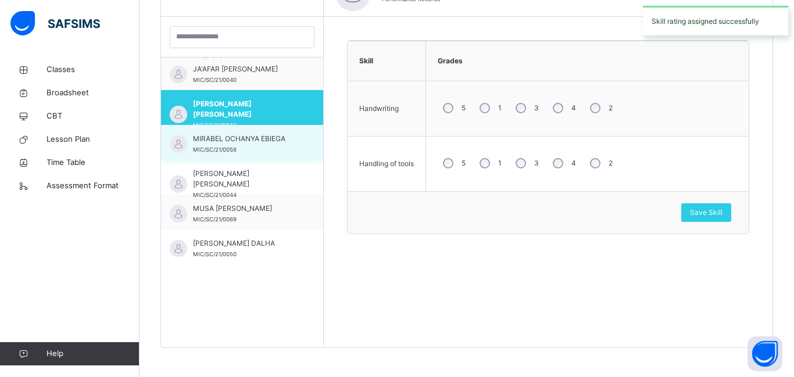
click at [241, 144] on span "MIRABEL OCHANYA EBIEGA" at bounding box center [245, 139] width 104 height 10
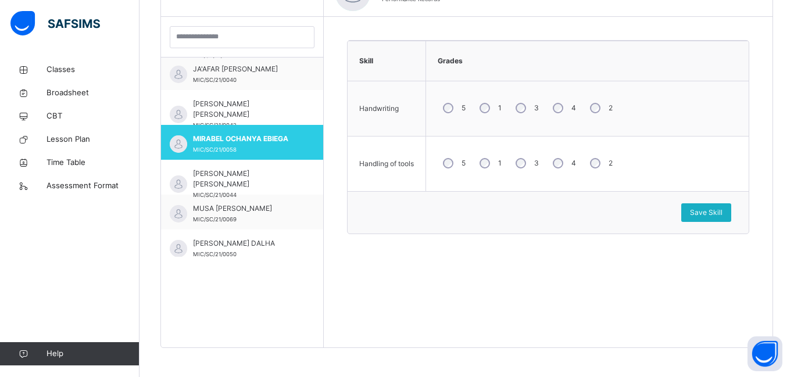
click at [705, 212] on span "Save Skill" at bounding box center [706, 213] width 33 height 10
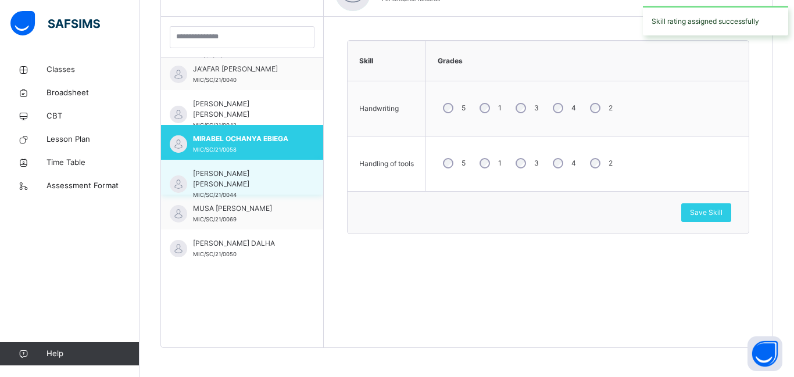
click at [221, 183] on span "MUFEED ABUBAKAR MAHMOUD" at bounding box center [245, 179] width 104 height 21
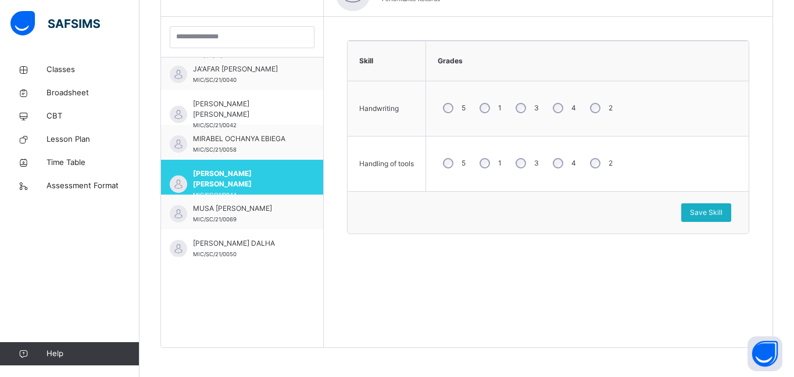
click at [708, 206] on div "Save Skill" at bounding box center [706, 213] width 50 height 19
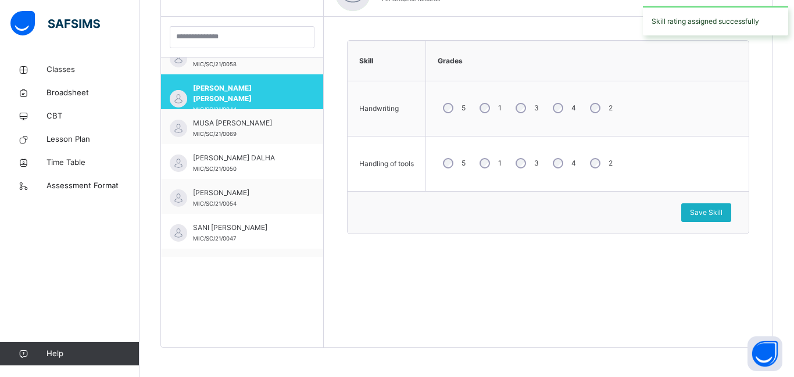
scroll to position [894, 0]
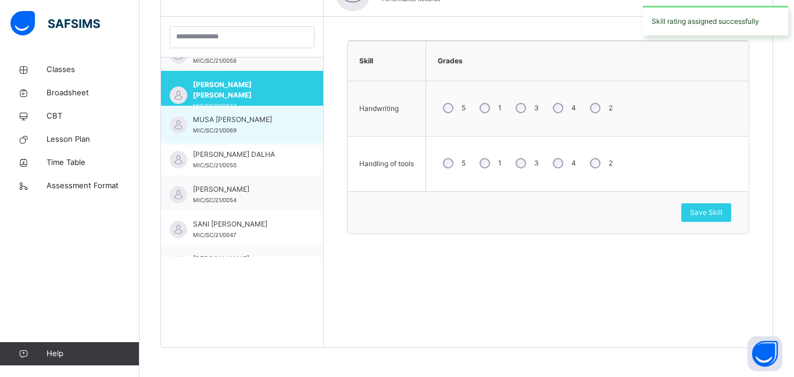
click at [213, 124] on span "MUSA SANI MUSA" at bounding box center [245, 120] width 104 height 10
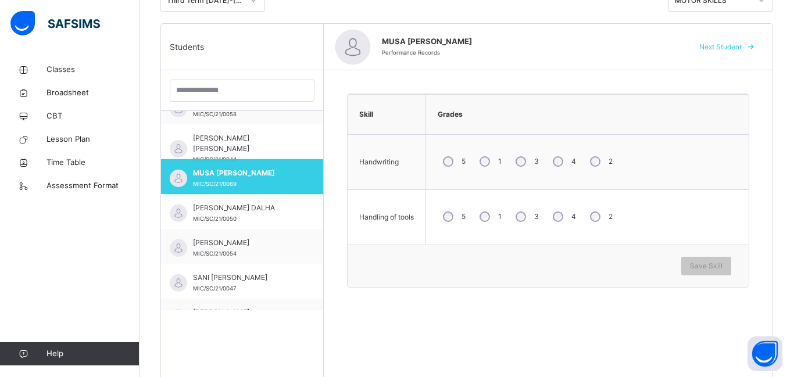
scroll to position [275, 0]
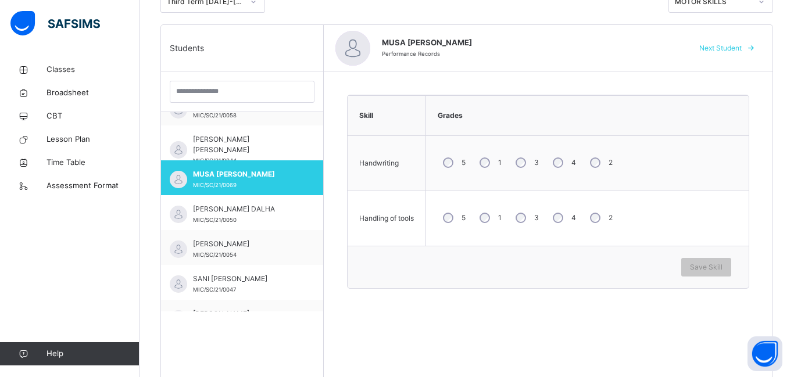
click at [564, 159] on div "4" at bounding box center [563, 163] width 31 height 24
click at [705, 265] on span "Save Skill" at bounding box center [706, 267] width 33 height 10
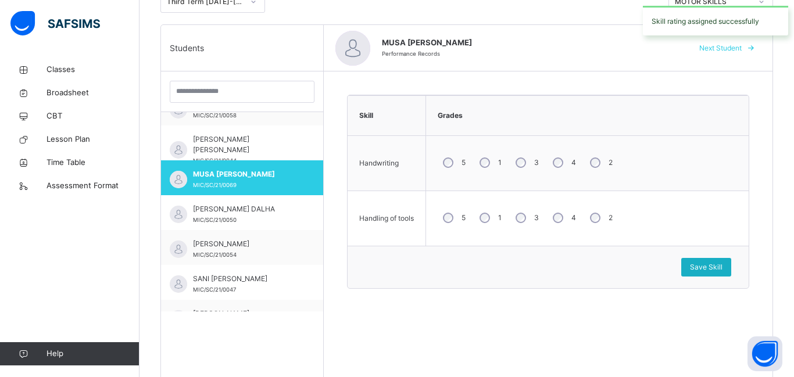
click at [699, 270] on span "Save Skill" at bounding box center [706, 267] width 33 height 10
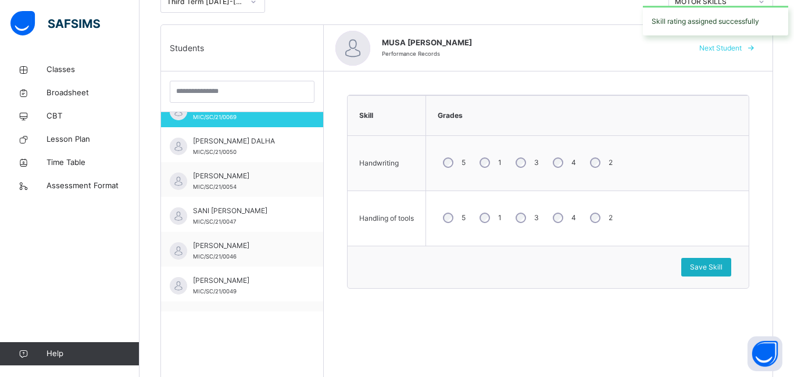
scroll to position [973, 0]
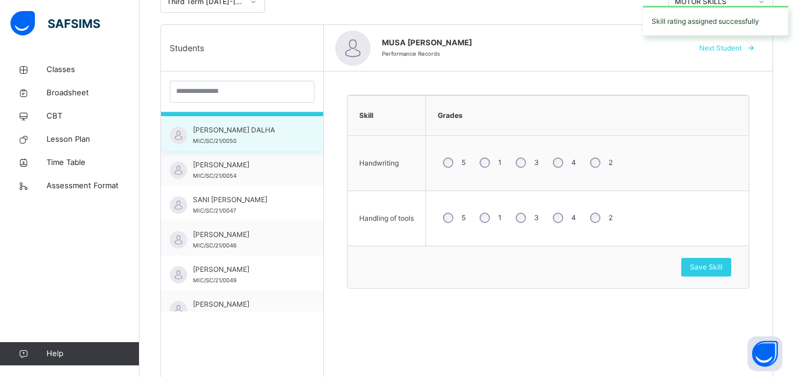
click at [218, 144] on span "MIC/SC/21/0050" at bounding box center [215, 141] width 44 height 6
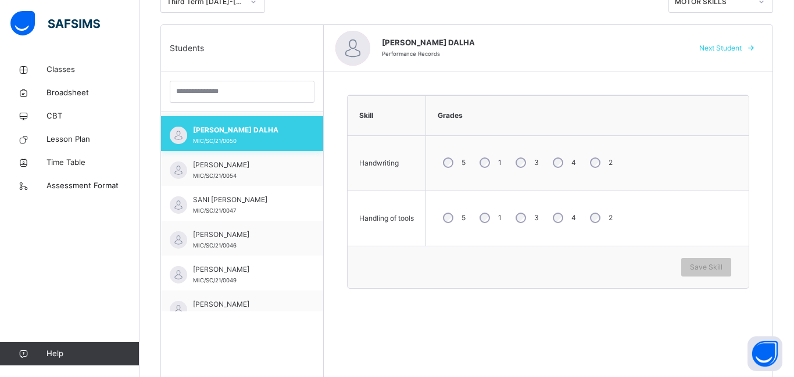
scroll to position [242, 0]
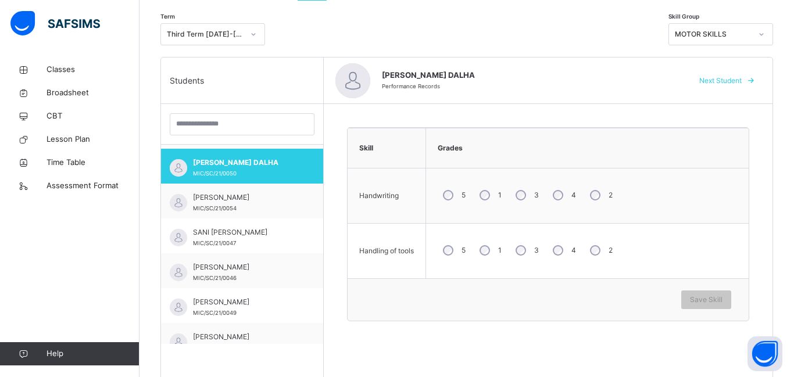
click at [524, 263] on div "3" at bounding box center [526, 250] width 31 height 24
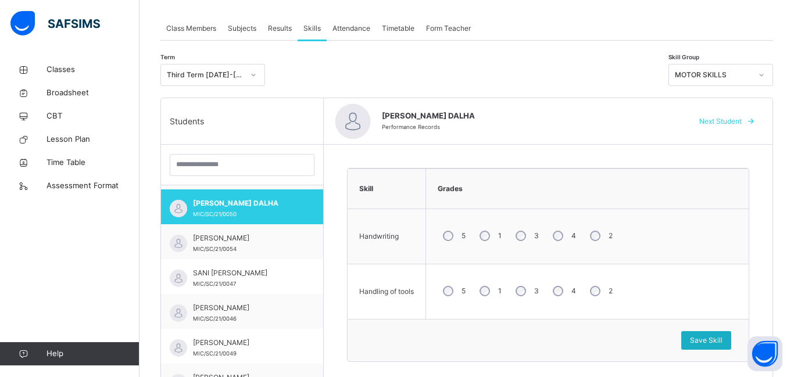
click at [691, 342] on span "Save Skill" at bounding box center [706, 341] width 33 height 10
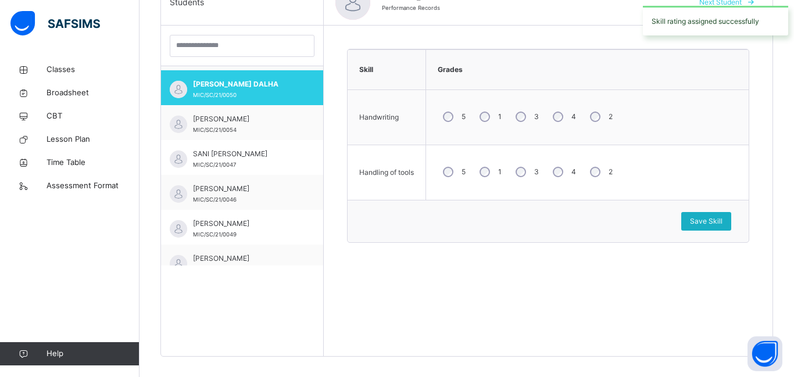
scroll to position [330, 0]
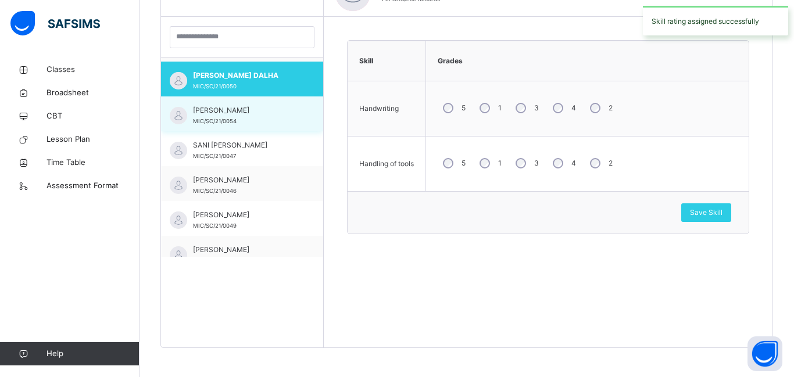
click at [212, 113] on span "NAIMA RUFAI AUWAL" at bounding box center [245, 110] width 104 height 10
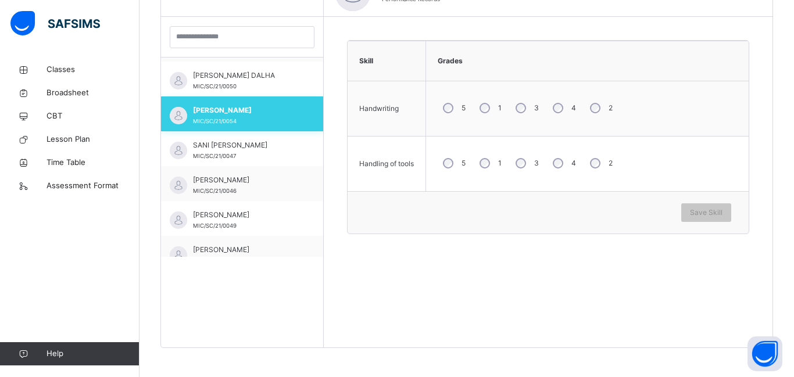
scroll to position [279, 0]
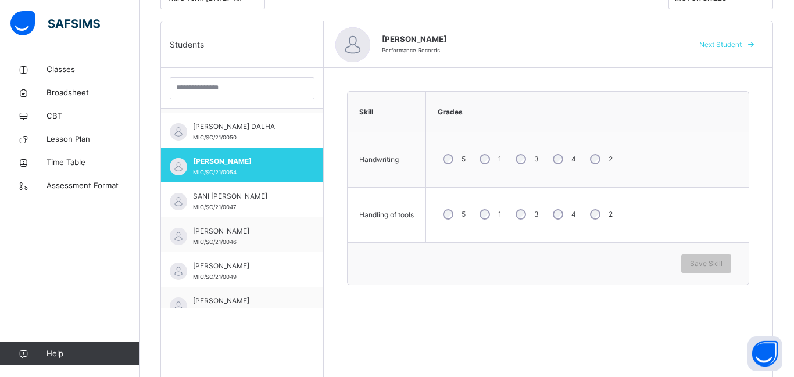
click at [552, 226] on div "4" at bounding box center [563, 214] width 31 height 24
click at [713, 267] on span "Save Skill" at bounding box center [706, 264] width 33 height 10
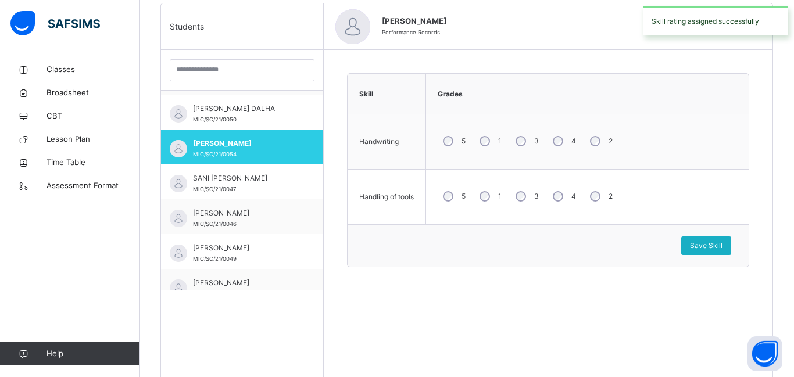
scroll to position [330, 0]
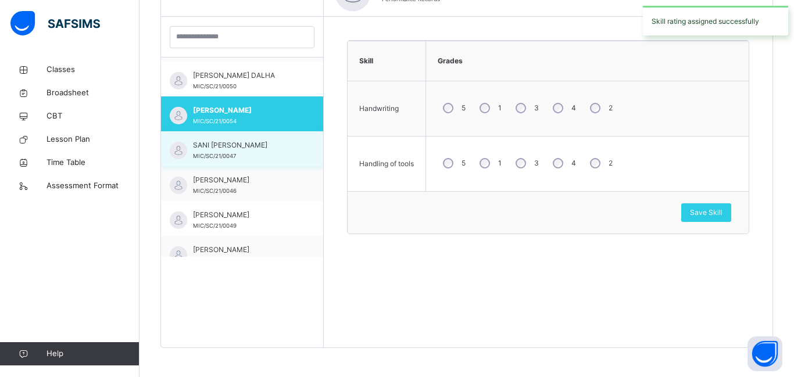
click at [209, 156] on span "MIC/SC/21/0047" at bounding box center [214, 156] width 43 height 6
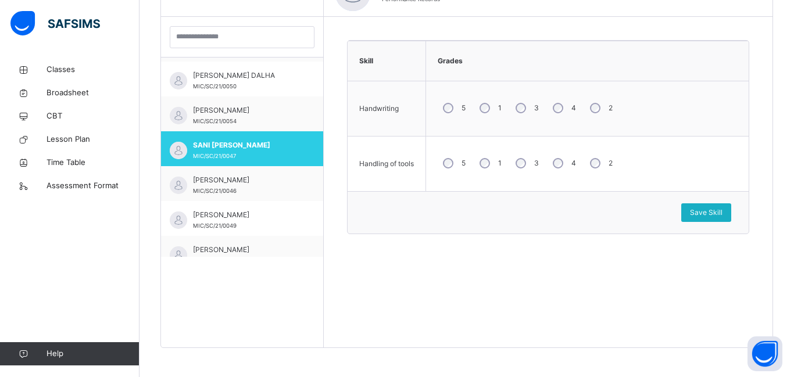
click at [706, 217] on span "Save Skill" at bounding box center [706, 213] width 33 height 10
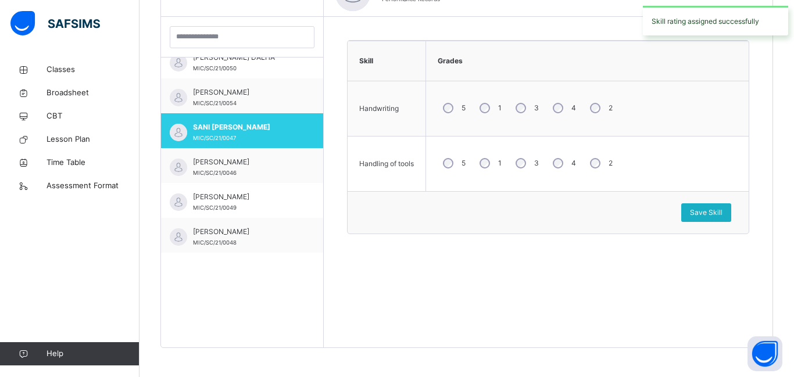
scroll to position [1022, 0]
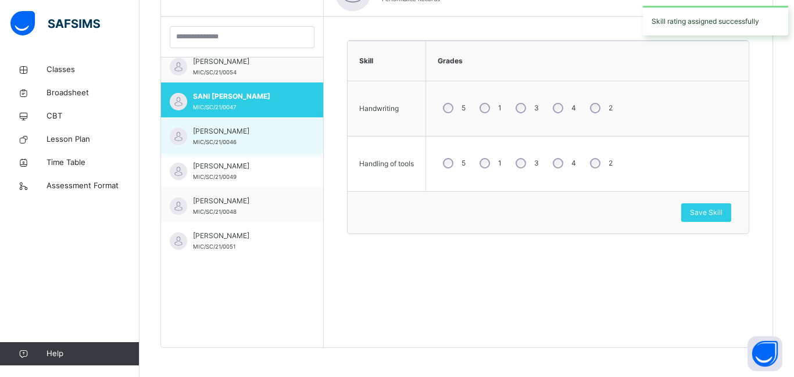
click at [231, 135] on span "SANI MUHAMMAD MUHAMMAD" at bounding box center [245, 131] width 104 height 10
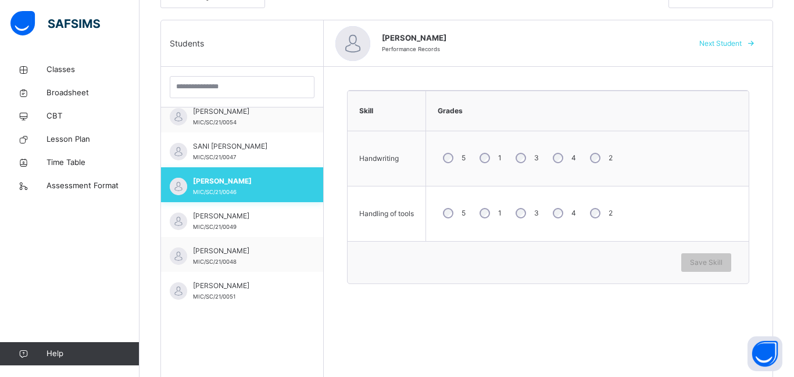
scroll to position [279, 0]
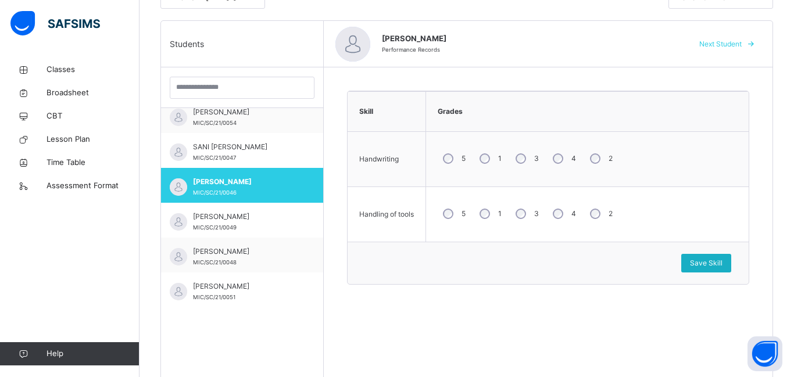
click at [708, 270] on div "Save Skill" at bounding box center [706, 263] width 50 height 19
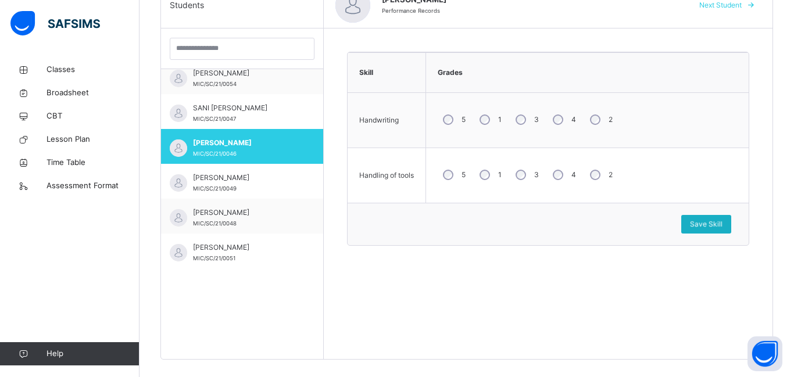
scroll to position [330, 0]
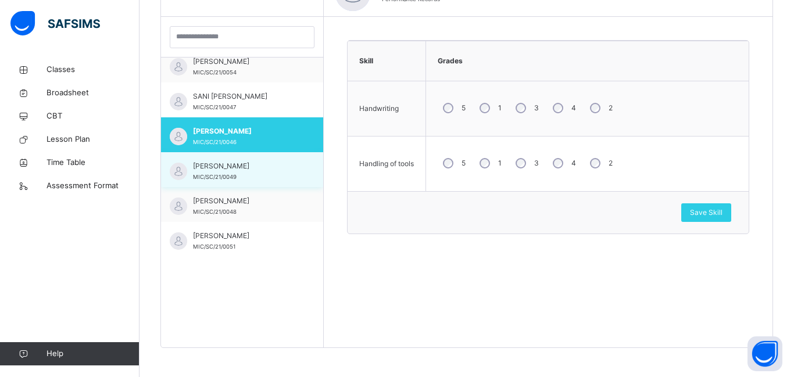
click at [216, 173] on div "UMAR JAMILU UMAR MIC/SC/21/0049" at bounding box center [245, 171] width 104 height 21
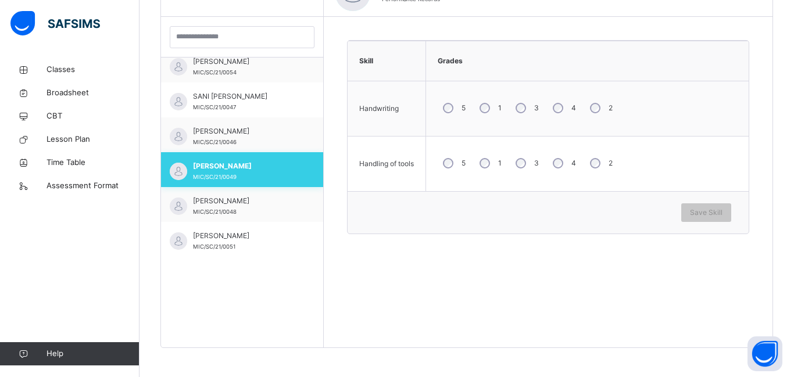
scroll to position [277, 0]
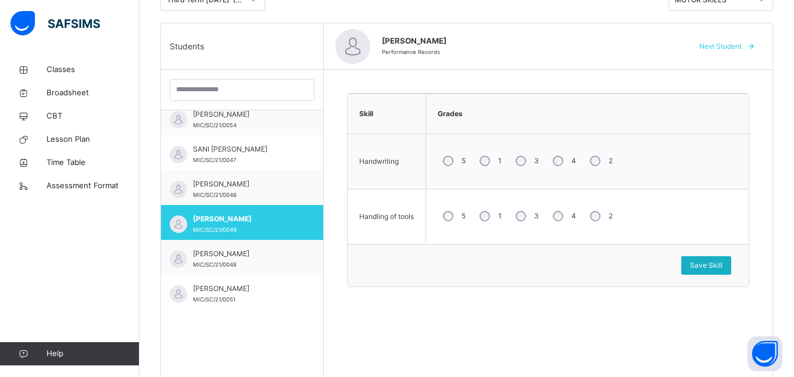
click at [695, 263] on span "Save Skill" at bounding box center [706, 265] width 33 height 10
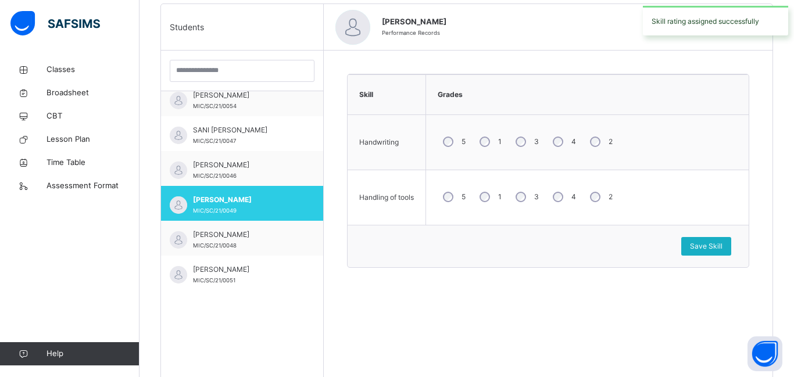
scroll to position [330, 0]
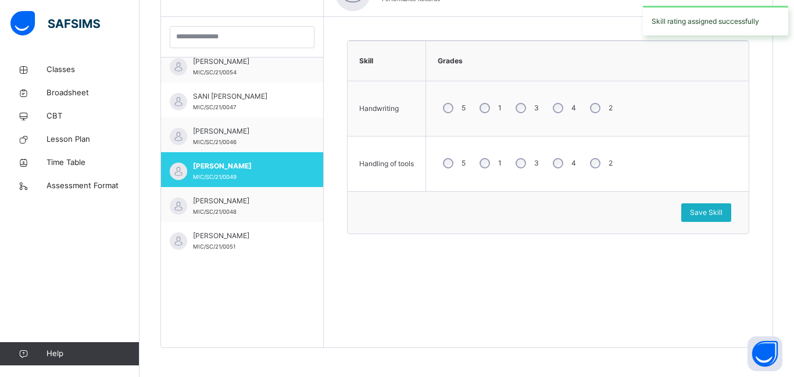
click at [711, 219] on div "Save Skill" at bounding box center [706, 213] width 50 height 19
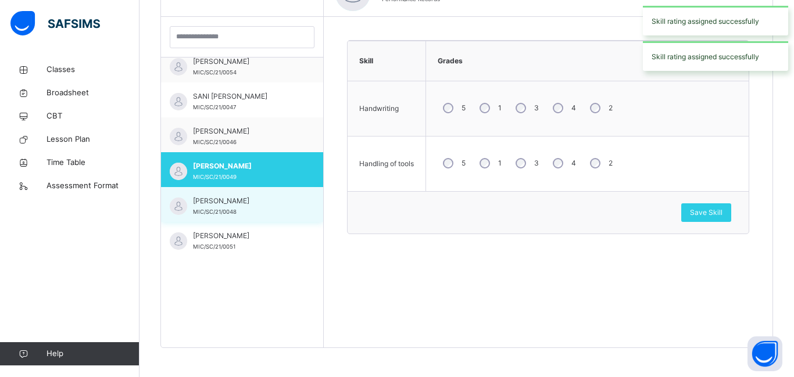
click at [226, 201] on span "YUSUF ABUBAKAR MUHSIN" at bounding box center [245, 201] width 104 height 10
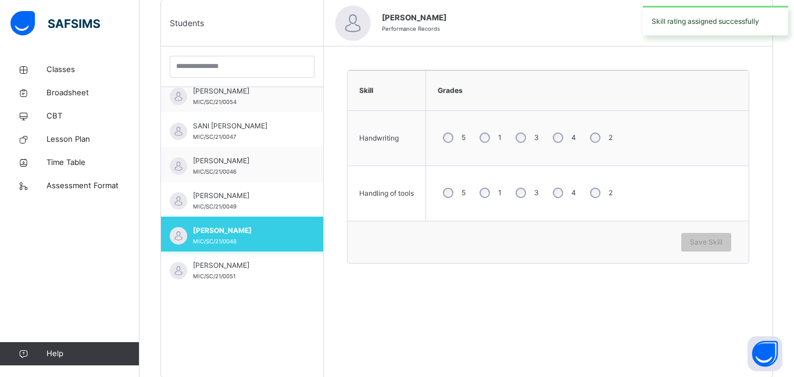
scroll to position [297, 0]
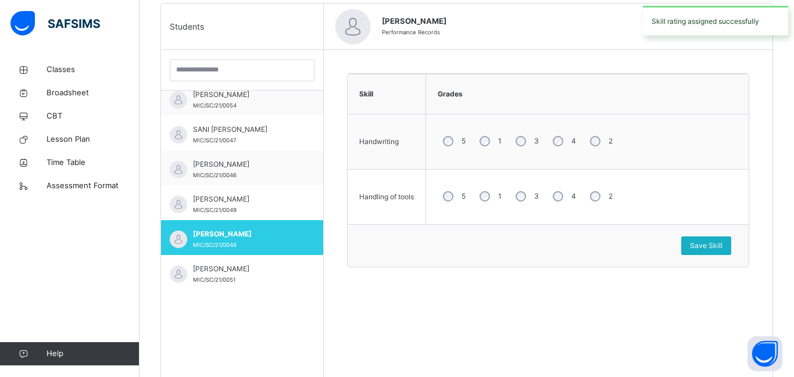
click at [711, 246] on span "Save Skill" at bounding box center [706, 246] width 33 height 10
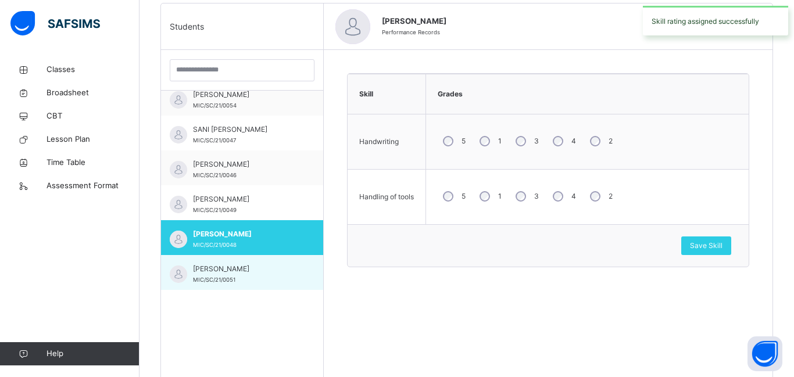
click at [243, 268] on span "ZULAIHA ABDULLAHI" at bounding box center [245, 269] width 104 height 10
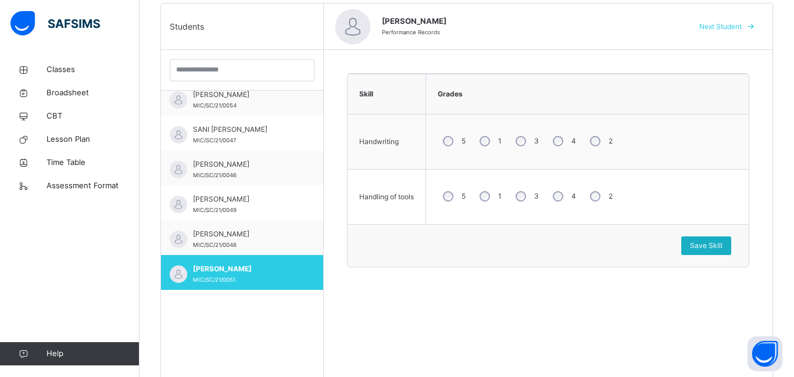
click at [707, 243] on span "Save Skill" at bounding box center [706, 246] width 33 height 10
click at [65, 76] on link "Classes" at bounding box center [70, 69] width 140 height 23
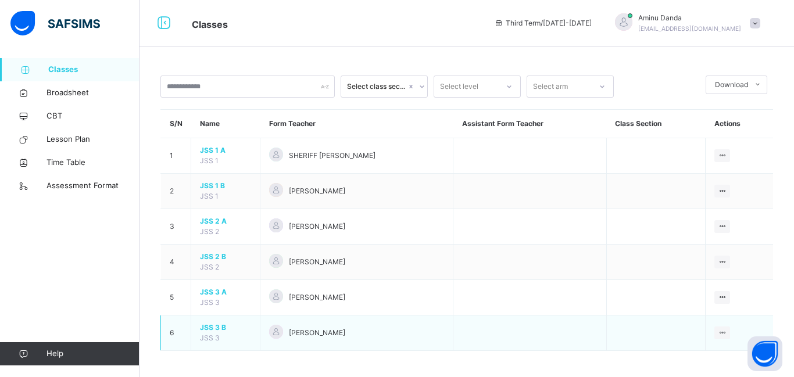
click at [211, 329] on span "JSS 3 B" at bounding box center [225, 328] width 51 height 10
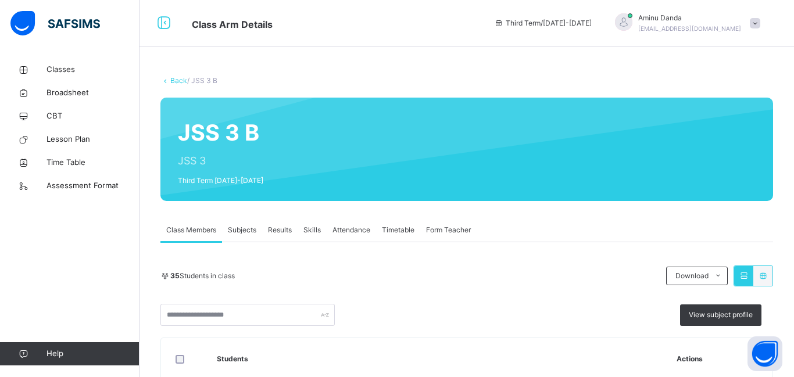
click at [274, 230] on span "Results" at bounding box center [280, 230] width 24 height 10
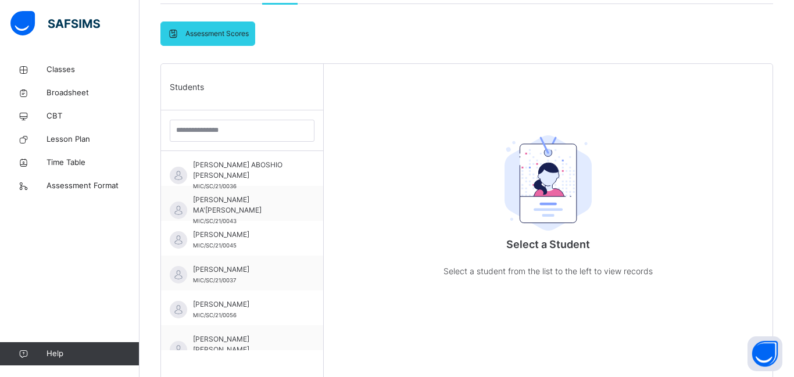
scroll to position [245, 0]
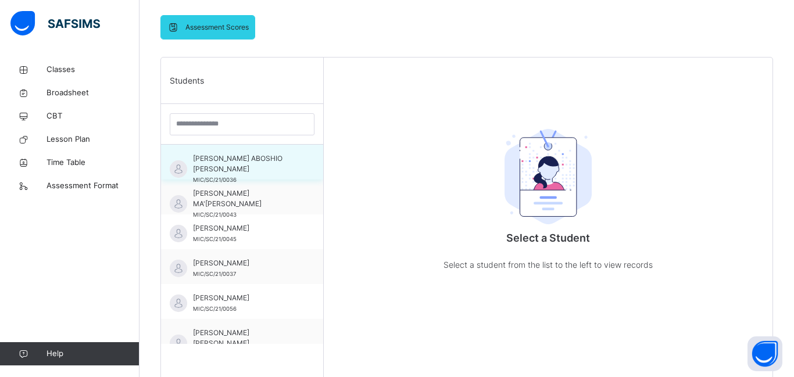
click at [206, 152] on div "AARON ABOSHIO BENJAMIN MIC/SC/21/0036" at bounding box center [242, 162] width 162 height 35
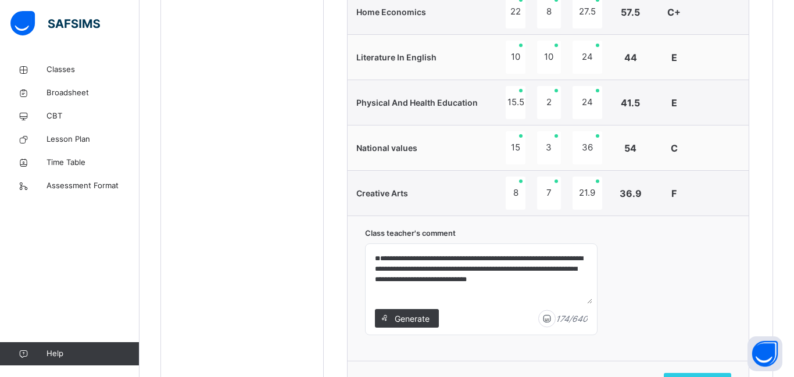
scroll to position [1051, 0]
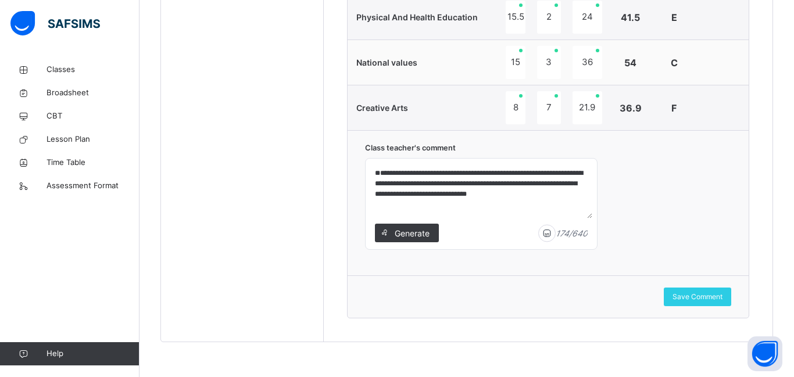
click at [379, 182] on textarea "**********" at bounding box center [481, 190] width 222 height 55
click at [376, 193] on textarea "**********" at bounding box center [481, 190] width 222 height 55
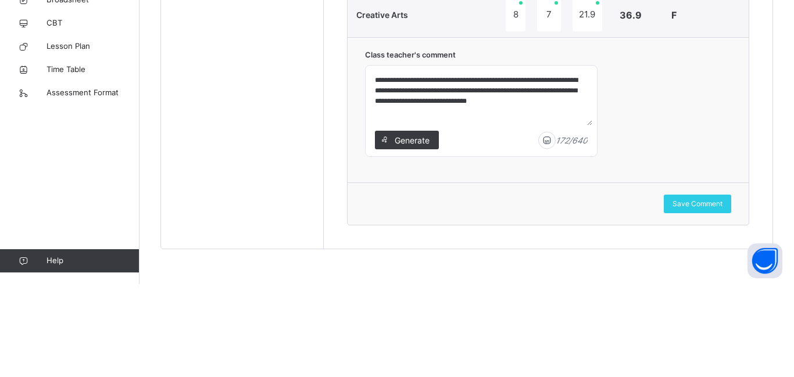
type textarea "**********"
click at [706, 206] on div "**********" at bounding box center [548, 202] width 401 height 145
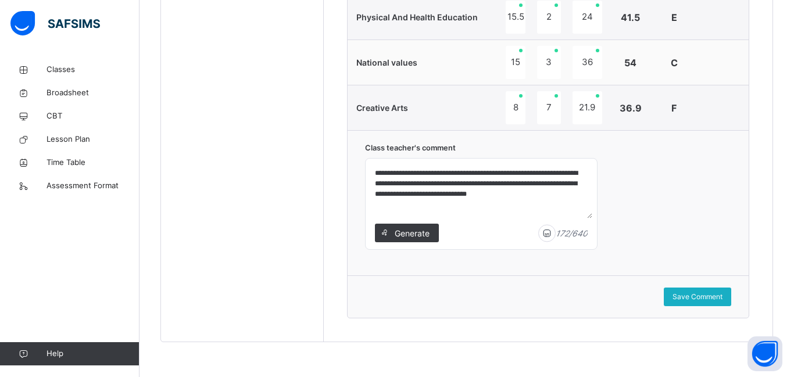
click at [701, 301] on span "Save Comment" at bounding box center [698, 297] width 50 height 10
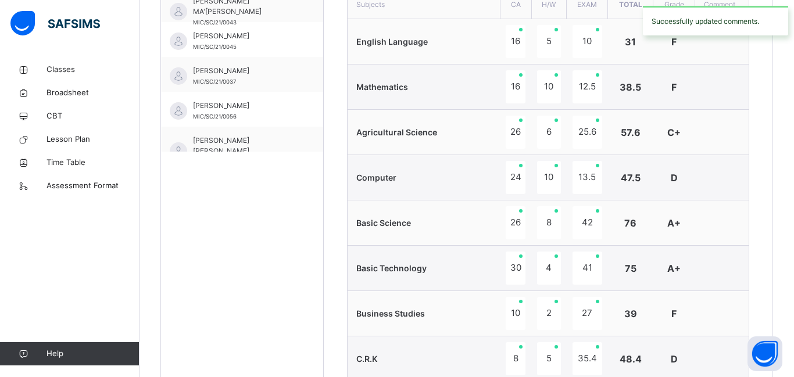
scroll to position [111, 0]
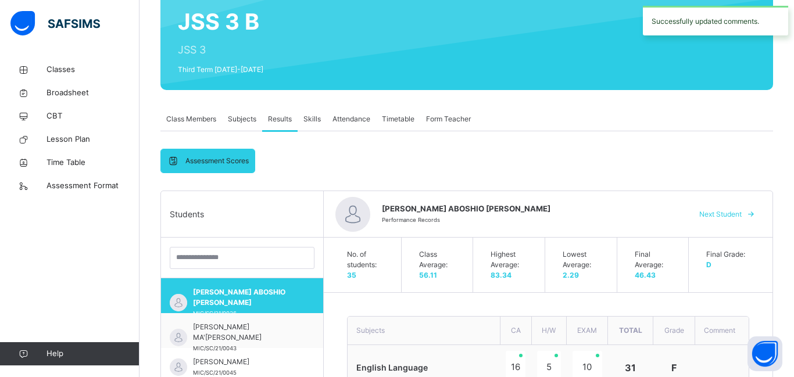
click at [732, 216] on span "Next Student" at bounding box center [720, 214] width 42 height 10
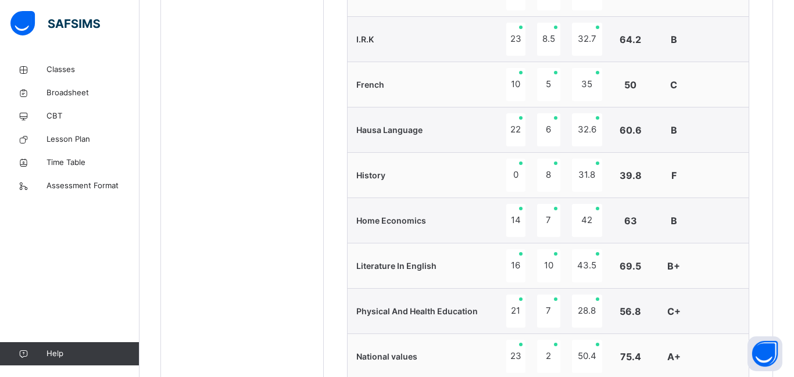
scroll to position [752, 0]
